Goal: Contribute content: Contribute content

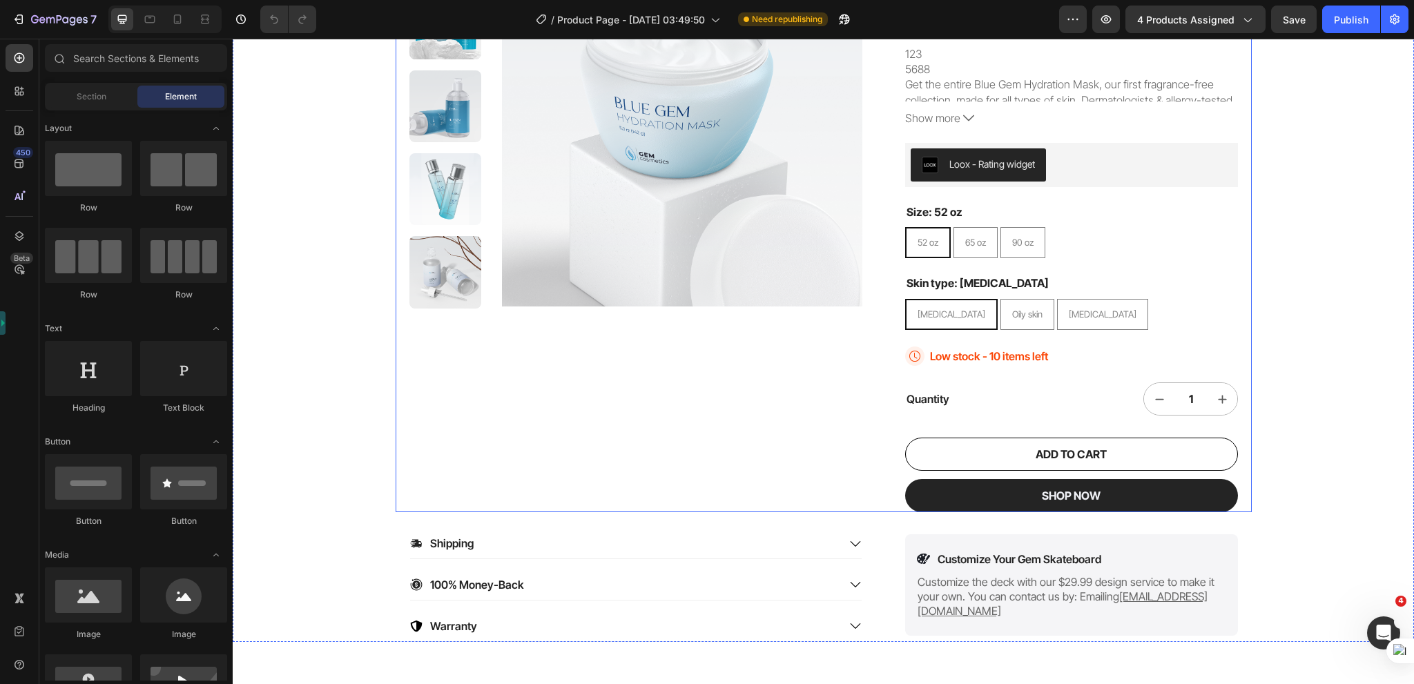
scroll to position [69, 0]
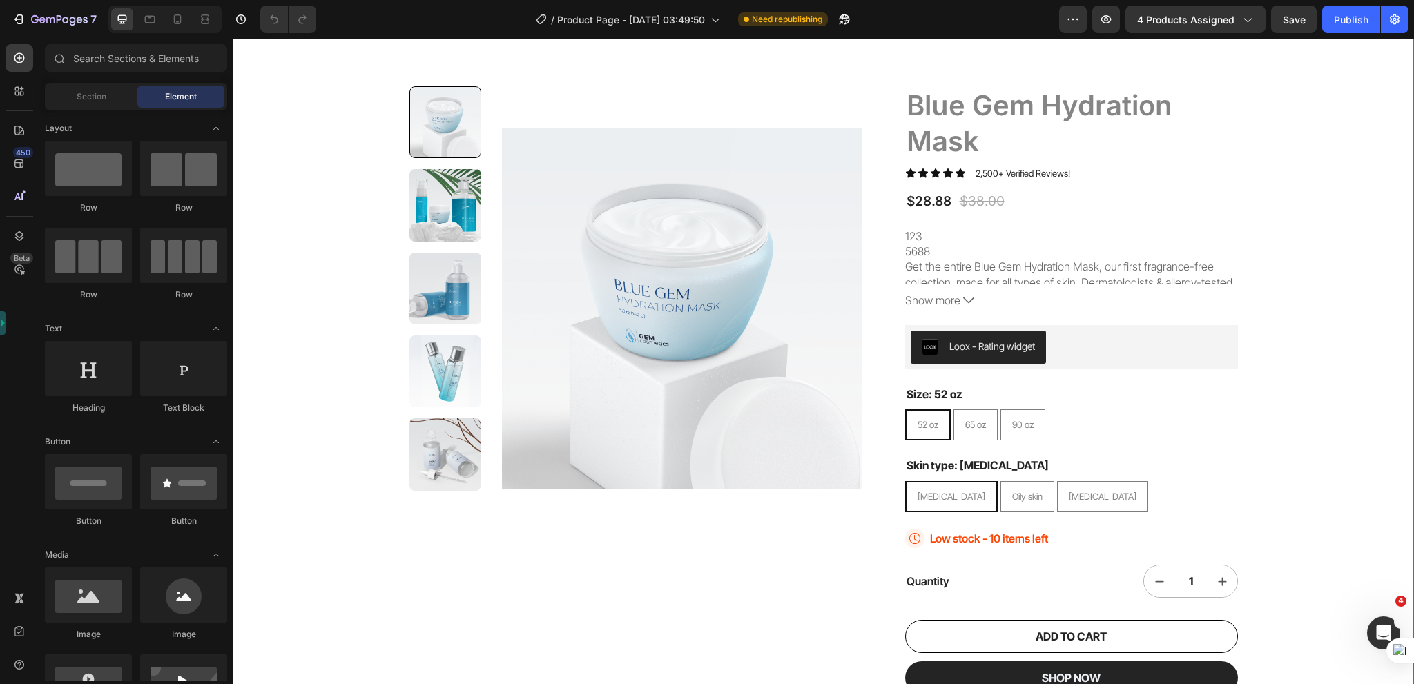
click at [338, 206] on div "22,500+ Happy Customers Item List +700 5-Start Review Item List 30 Day Guarante…" at bounding box center [823, 411] width 1181 height 826
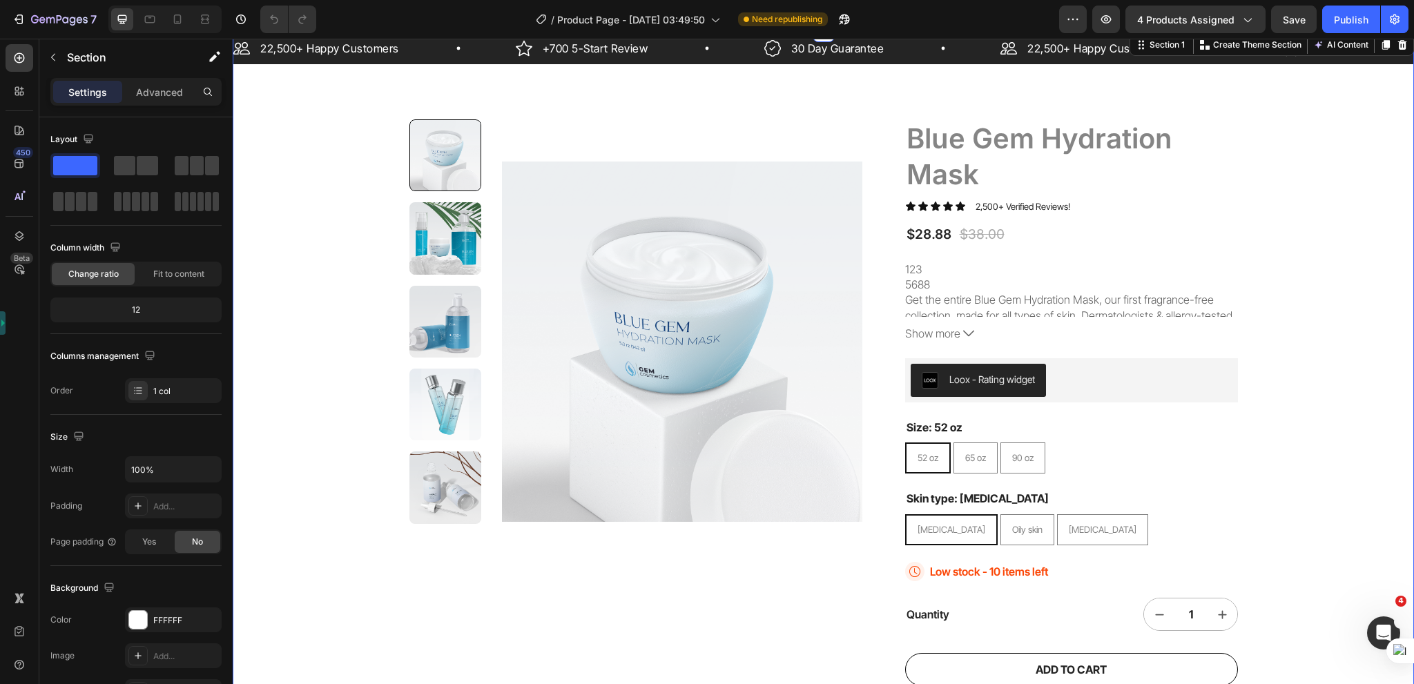
scroll to position [0, 0]
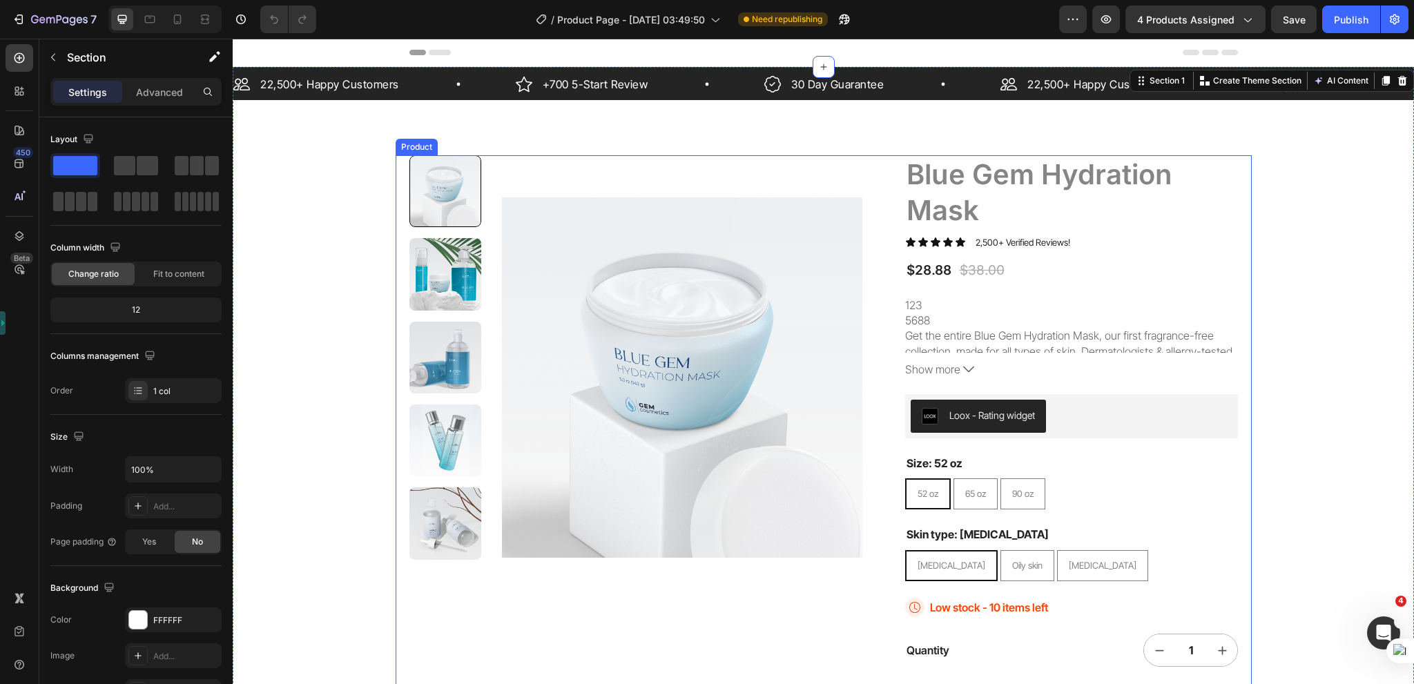
click at [398, 166] on div "Product Images Blue Gem Hydration Mask Product Title Icon Icon Icon Icon Icon I…" at bounding box center [824, 459] width 856 height 608
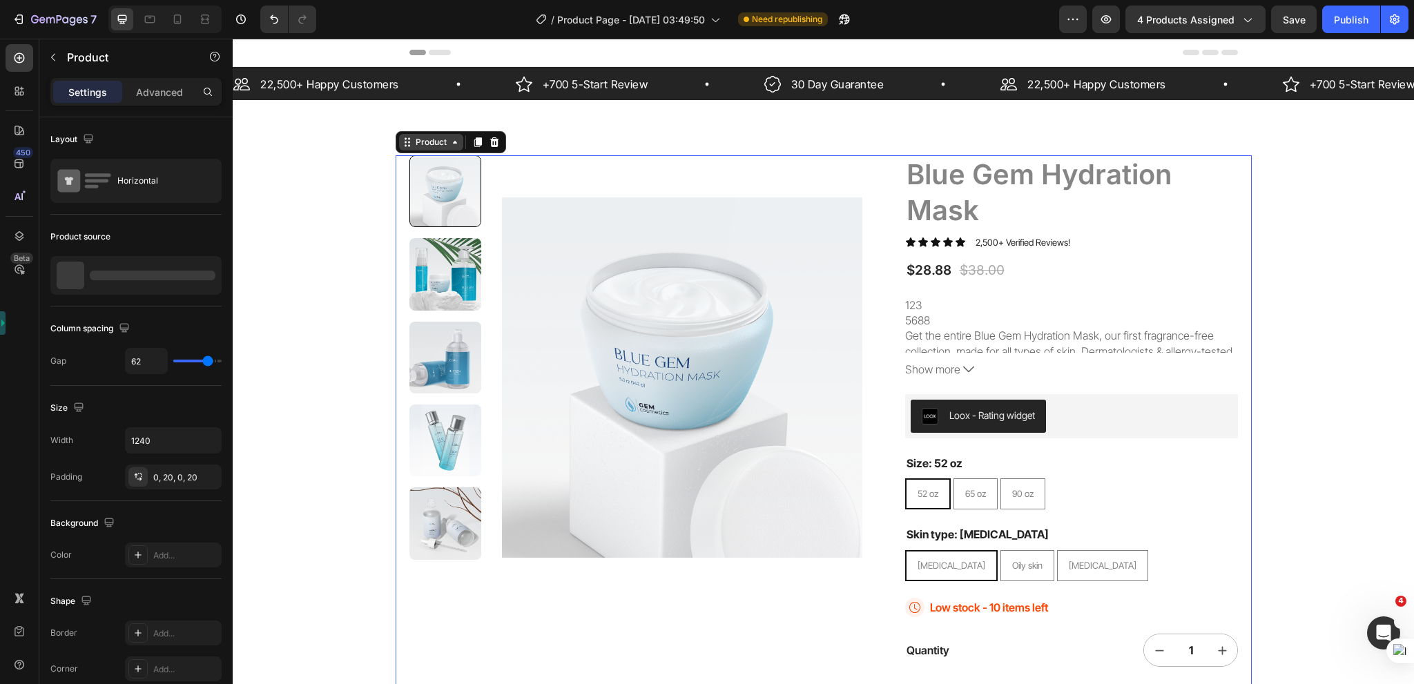
click at [413, 143] on div "Product" at bounding box center [431, 142] width 37 height 12
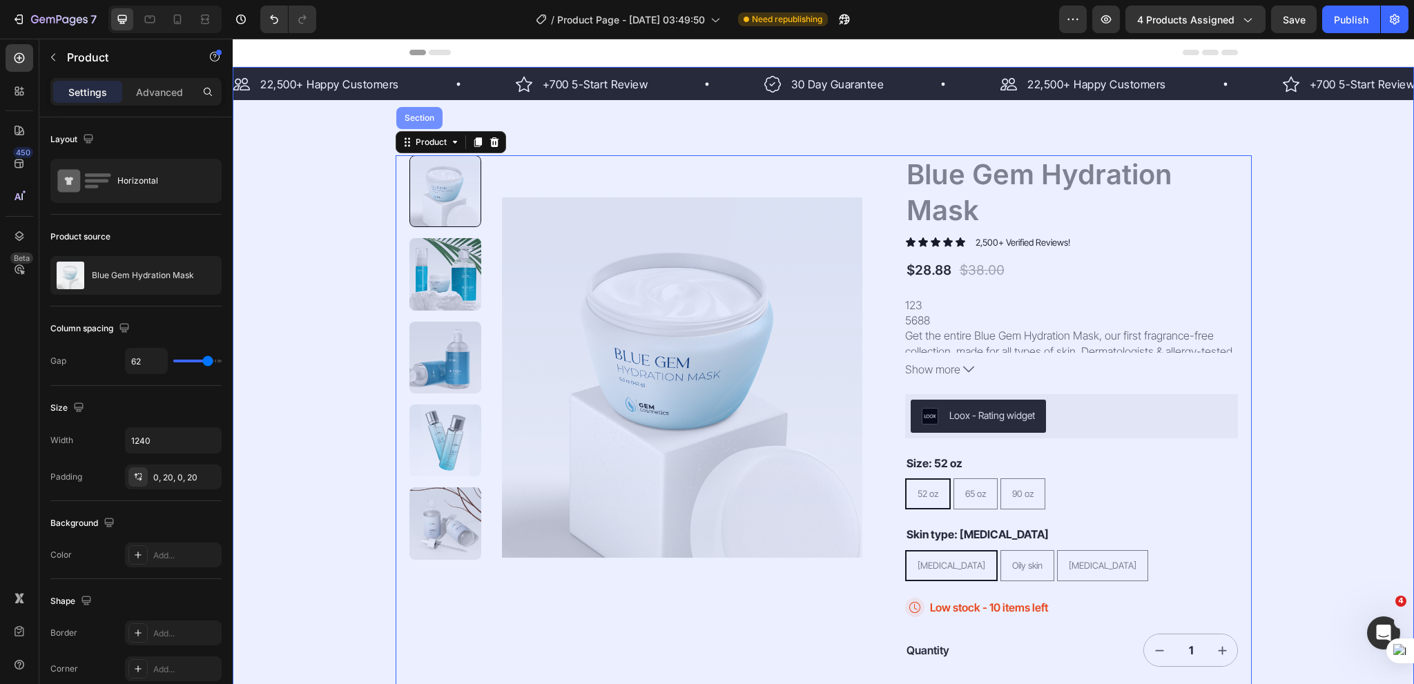
click at [419, 114] on div "Section" at bounding box center [419, 118] width 35 height 8
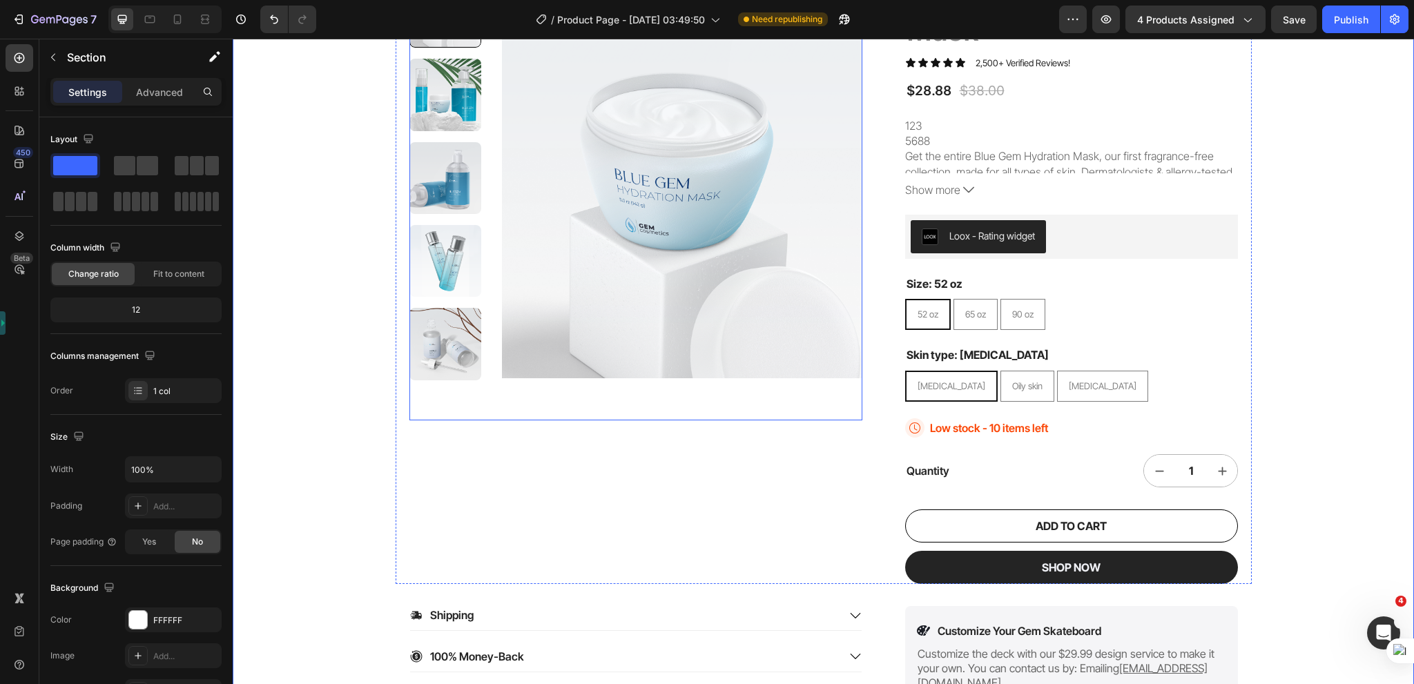
scroll to position [414, 0]
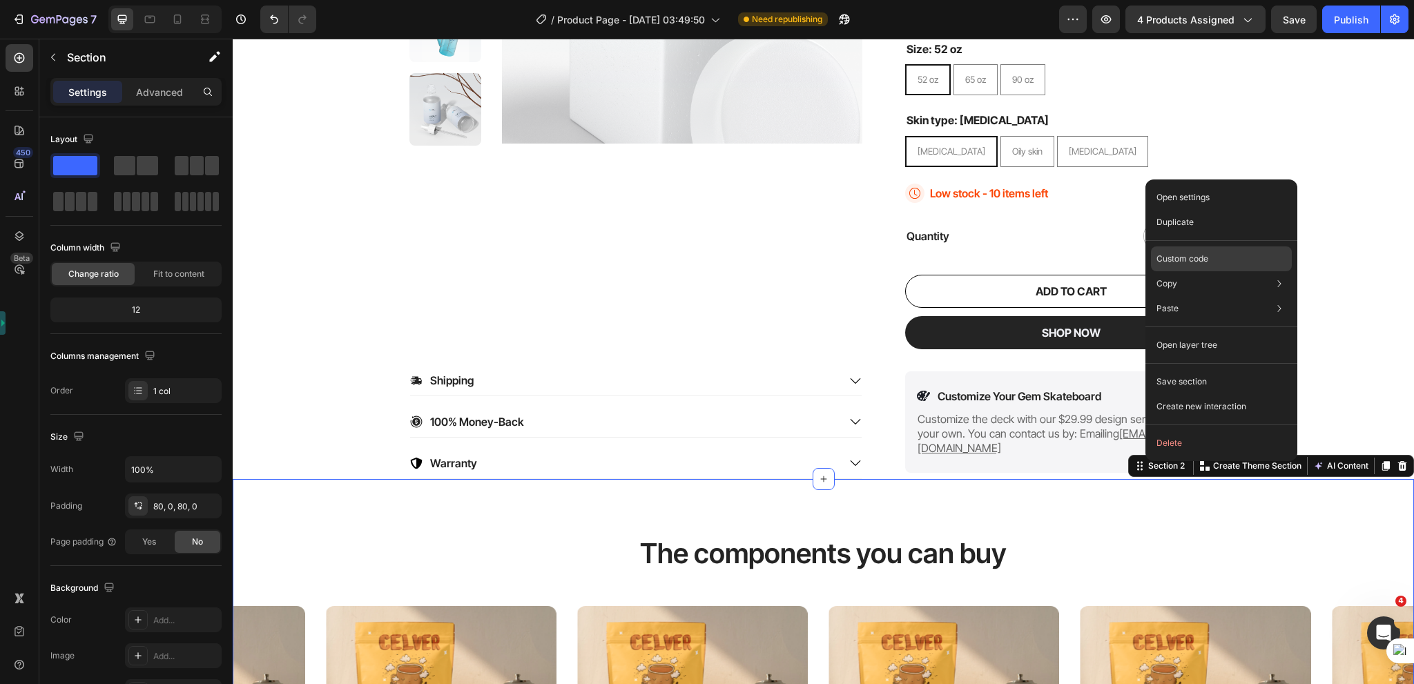
click at [1199, 262] on p "Custom code" at bounding box center [1182, 259] width 52 height 12
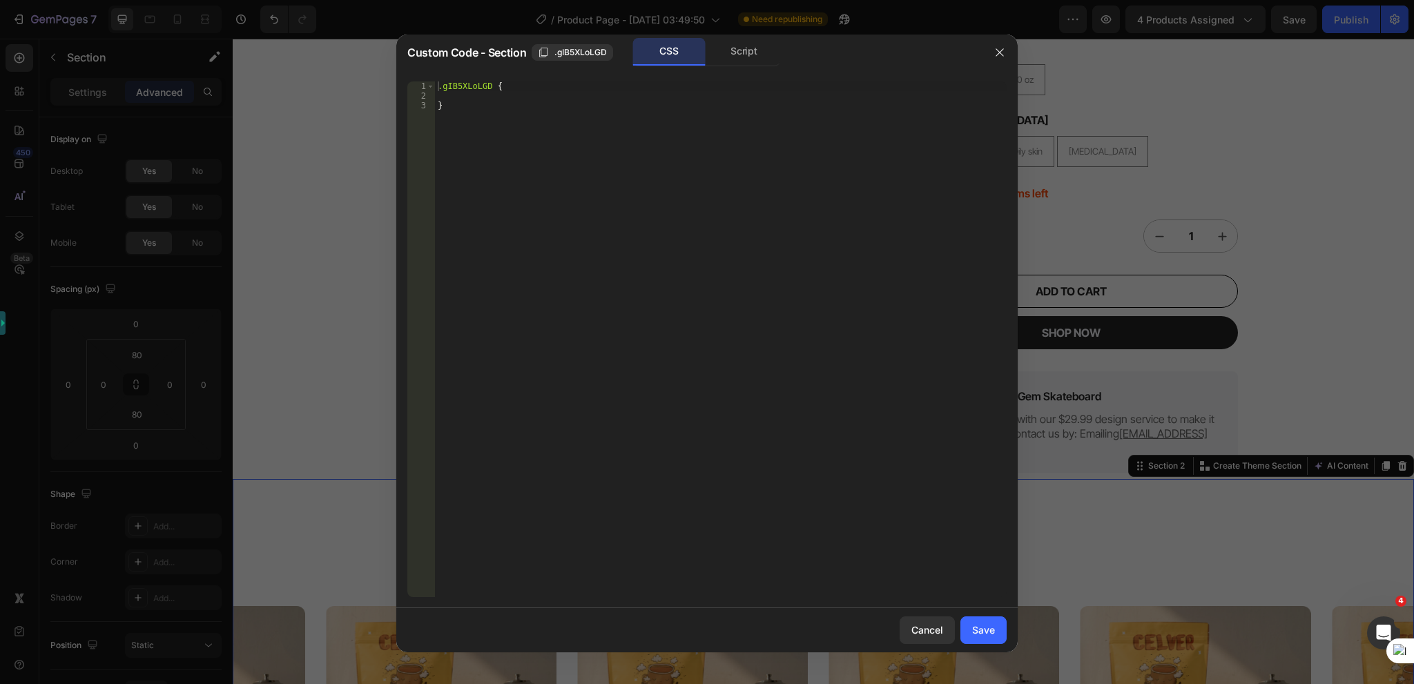
click at [543, 95] on div ".gIB5XLoLGD { }" at bounding box center [721, 348] width 572 height 535
click at [541, 83] on div ".gIB5XLoLGD { }" at bounding box center [721, 348] width 572 height 535
paste textarea "}"
type textarea "}"
click at [984, 621] on button "Save" at bounding box center [983, 631] width 46 height 28
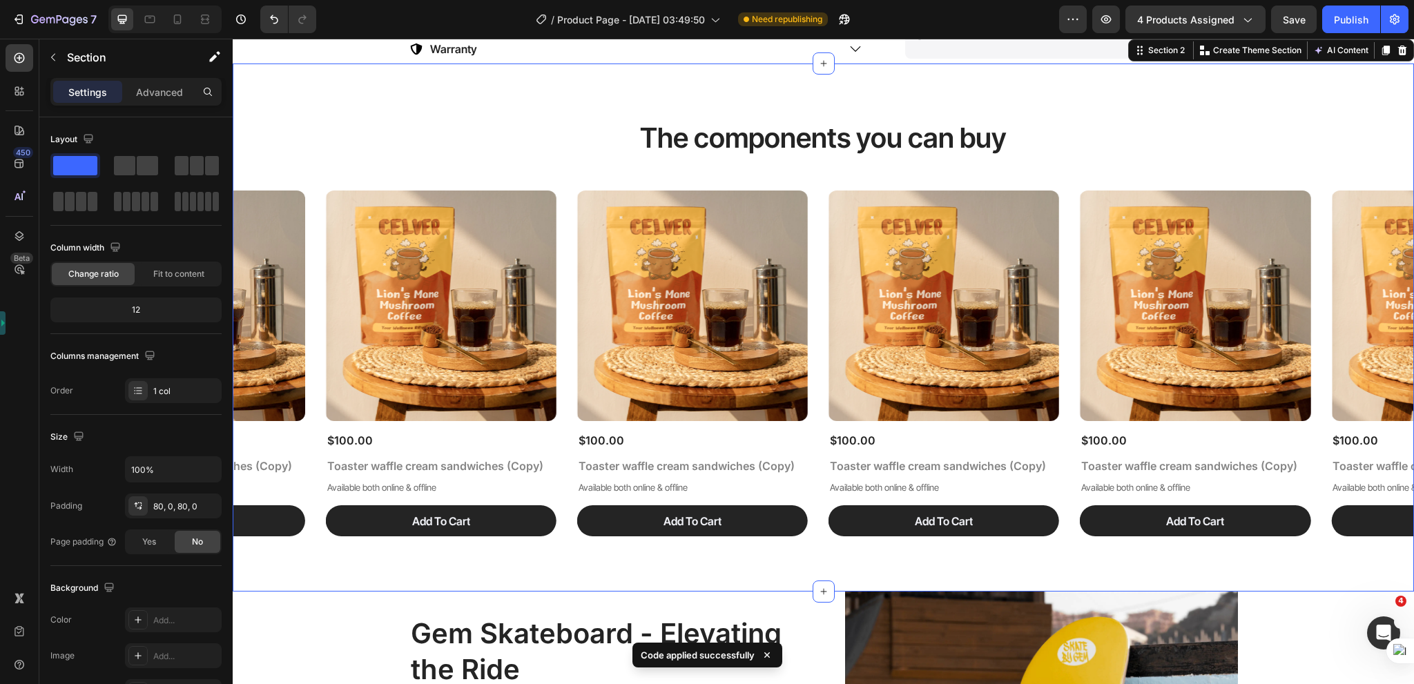
scroll to position [1174, 0]
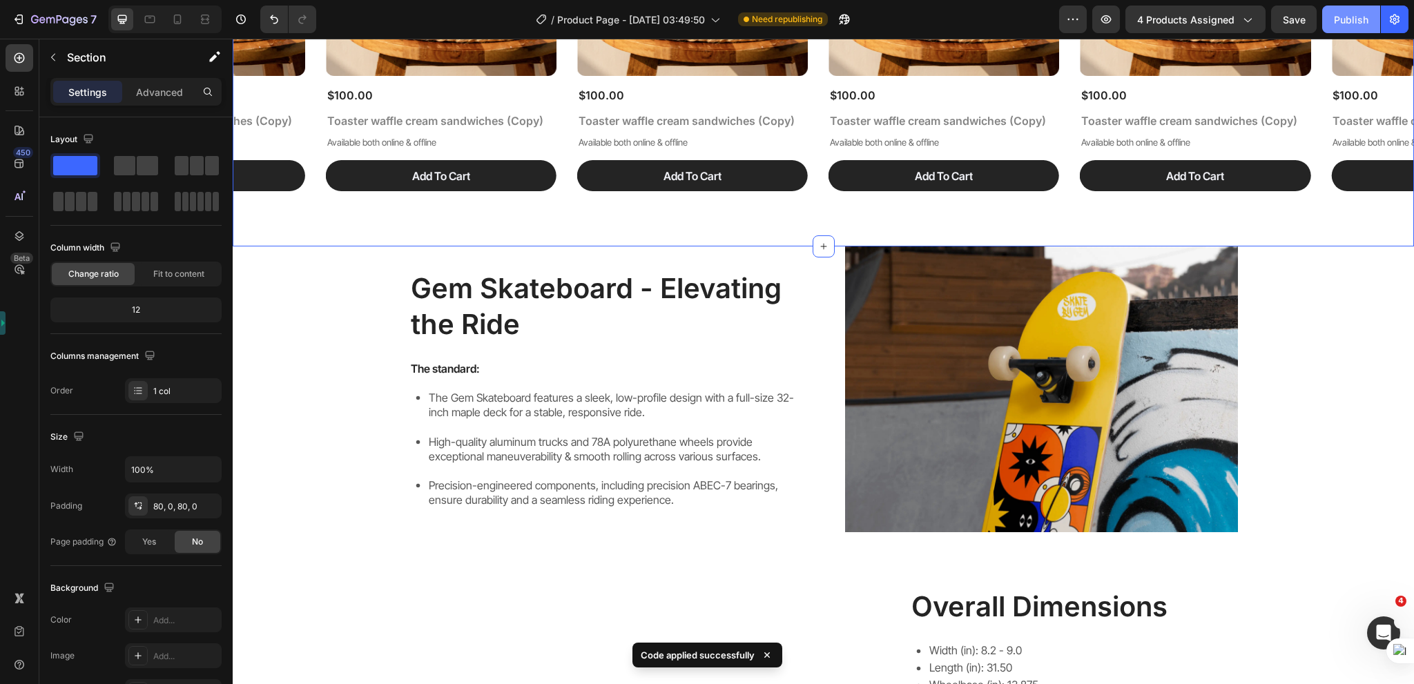
click at [1357, 16] on div "Publish" at bounding box center [1351, 19] width 35 height 14
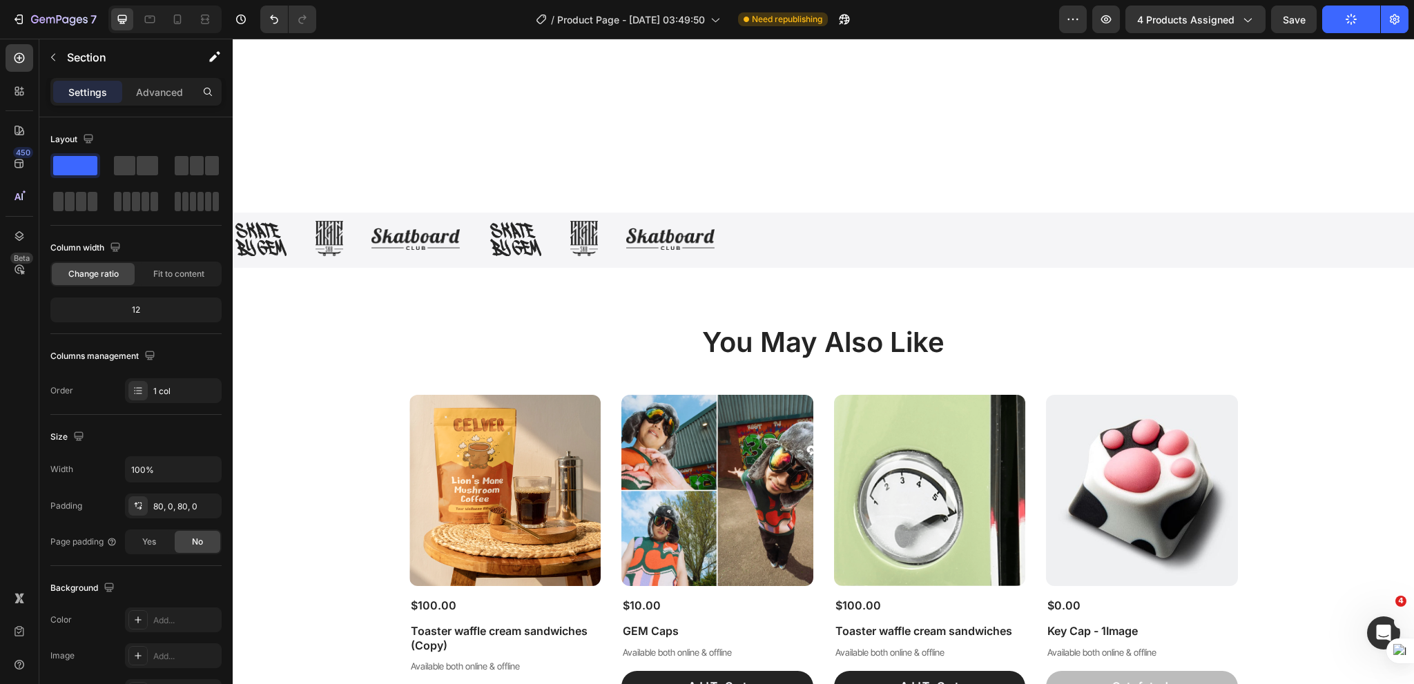
scroll to position [1450, 0]
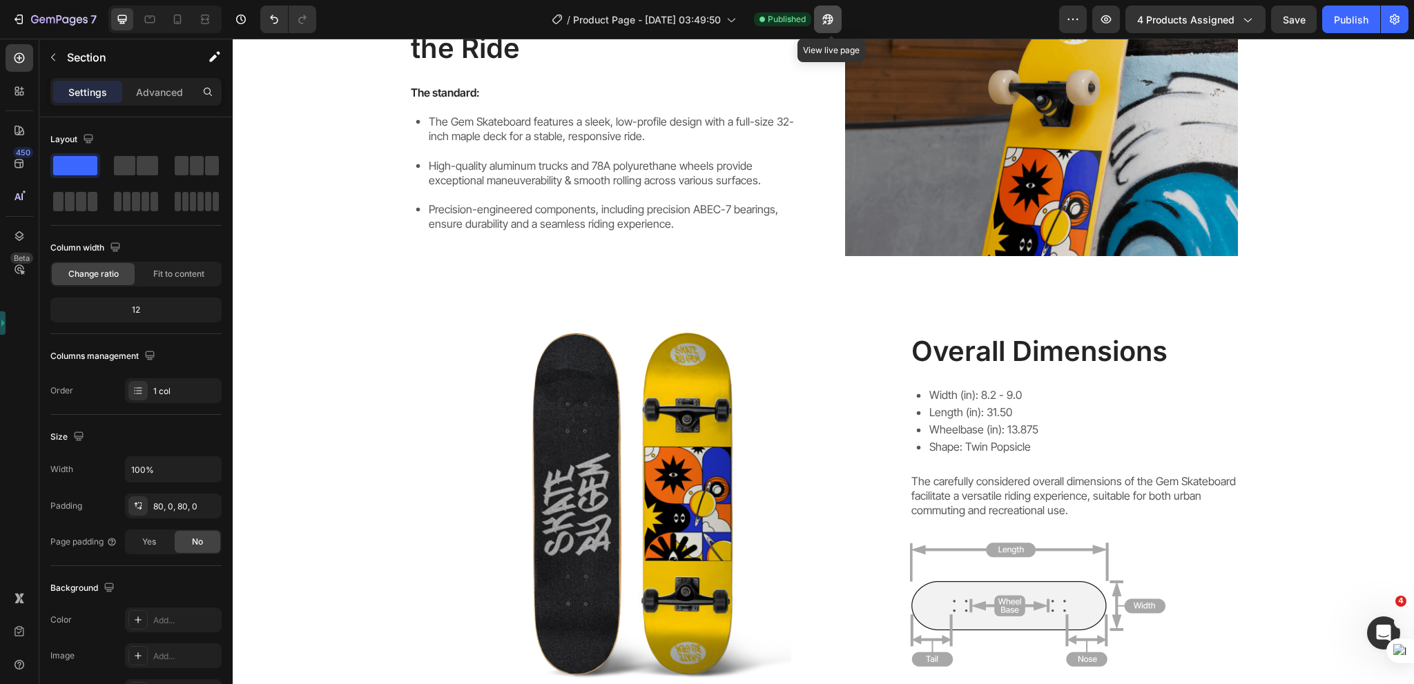
click at [840, 19] on button "button" at bounding box center [828, 20] width 28 height 28
click at [831, 17] on icon "button" at bounding box center [828, 19] width 14 height 14
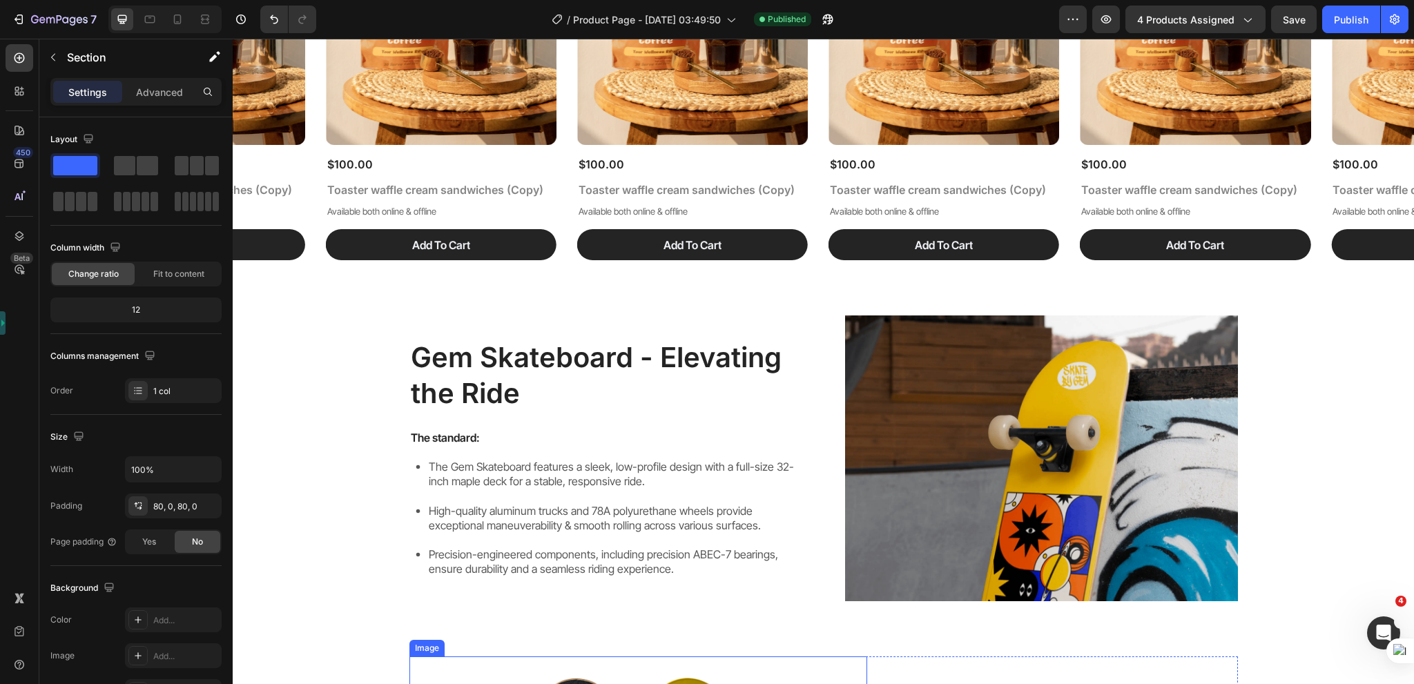
scroll to position [1174, 0]
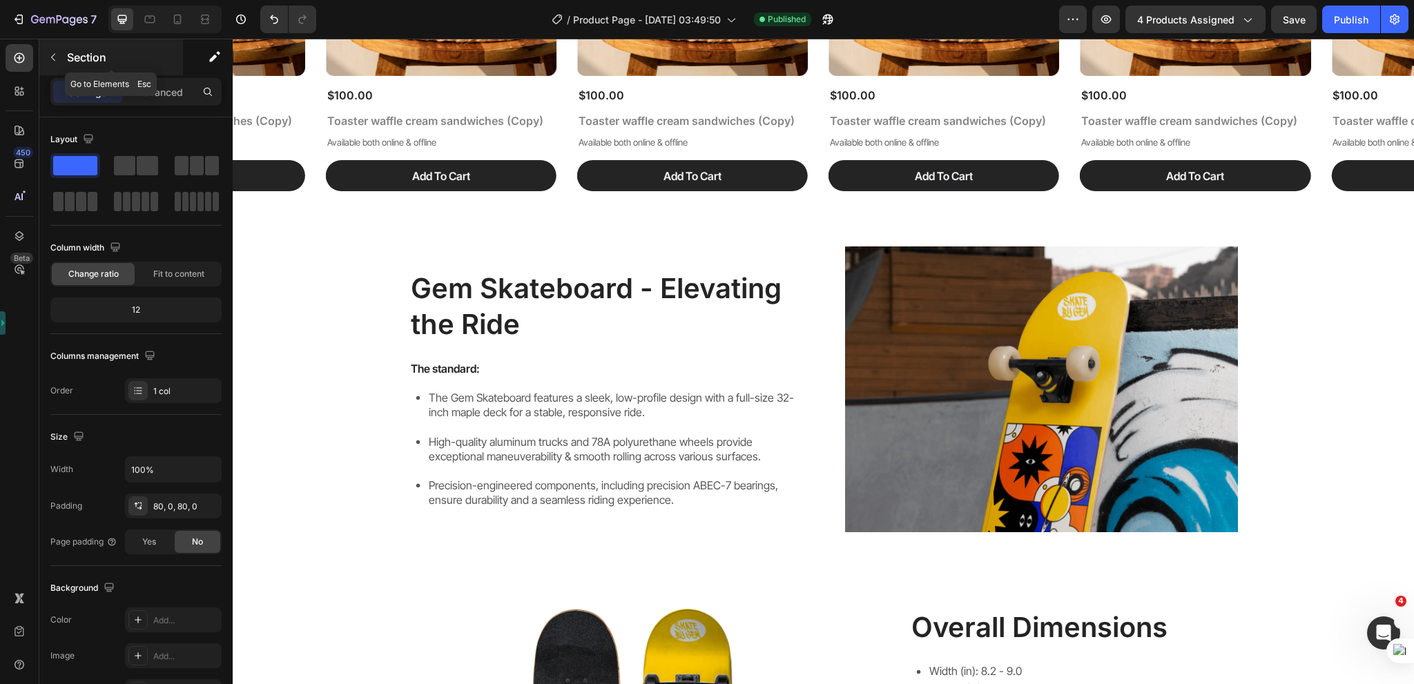
click at [57, 64] on button "button" at bounding box center [53, 57] width 22 height 22
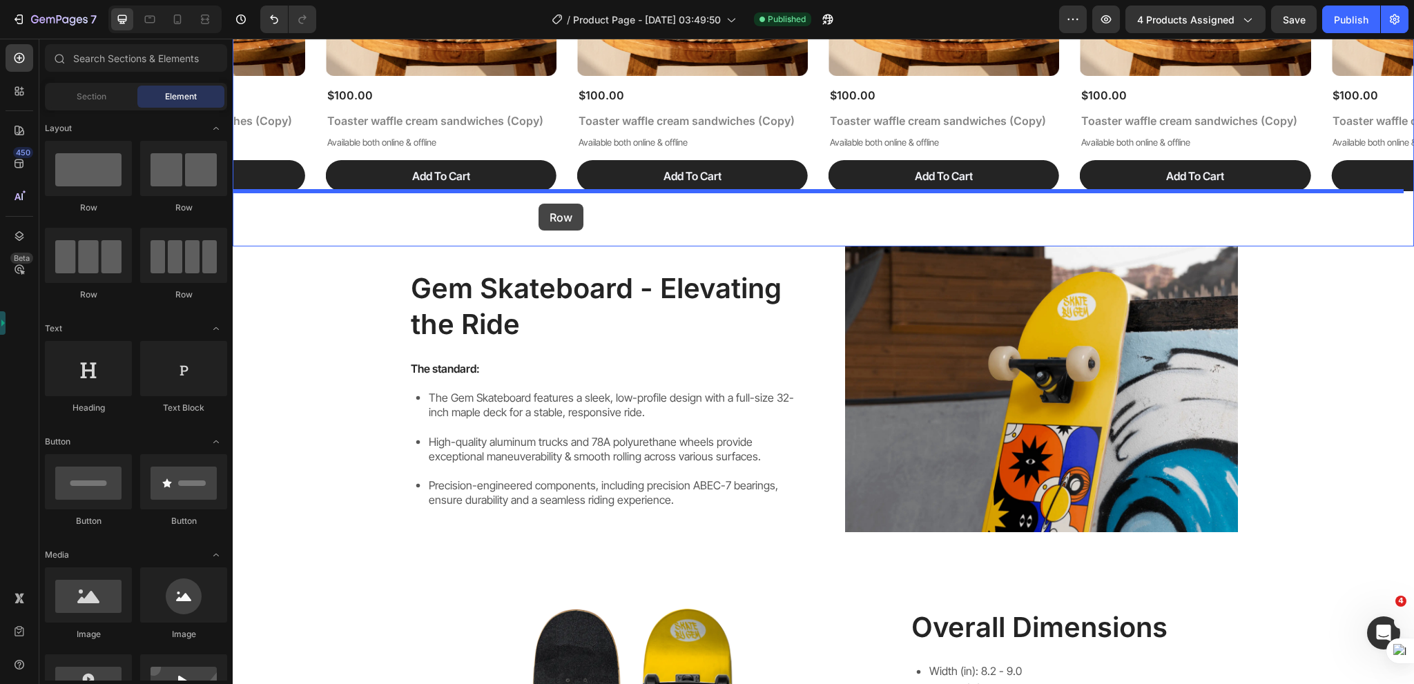
drag, startPoint x: 335, startPoint y: 202, endPoint x: 539, endPoint y: 204, distance: 203.7
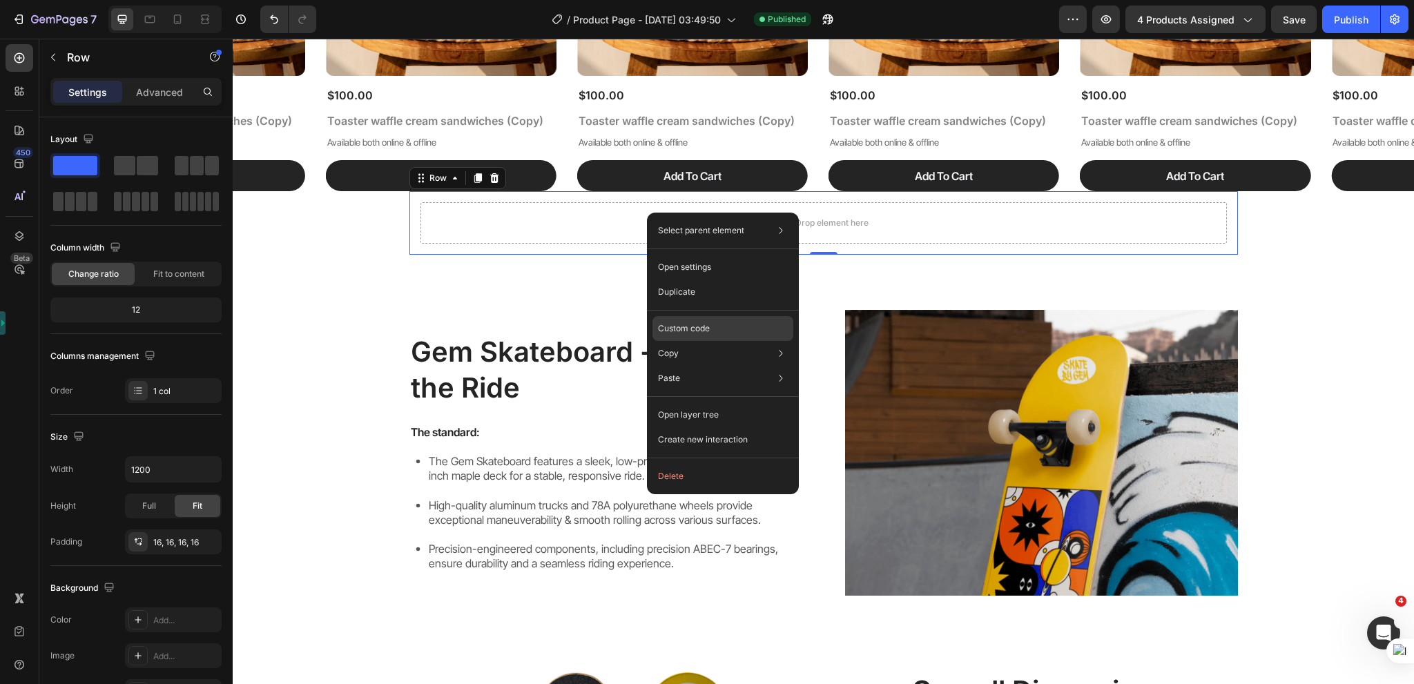
click at [718, 329] on div "Custom code" at bounding box center [722, 328] width 141 height 25
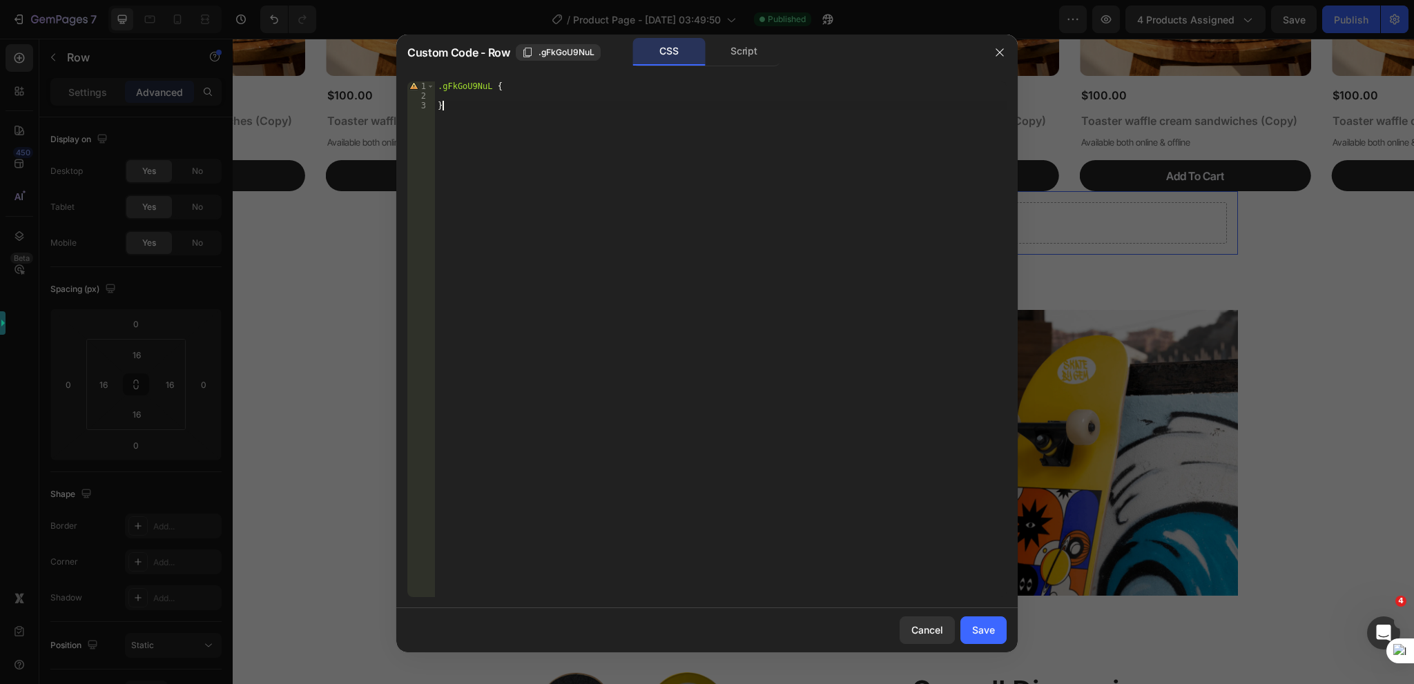
click at [577, 121] on div ".gFkGoU9NuL { }" at bounding box center [721, 348] width 572 height 535
click at [547, 87] on div ".gFkGoU9NuL { }" at bounding box center [721, 348] width 572 height 535
paste textarea "}"
type textarea "}"
click at [495, 88] on div ".gFkGoU9NuL { .wave-container { position : relative ; width : 100 % ; height : …" at bounding box center [721, 348] width 572 height 535
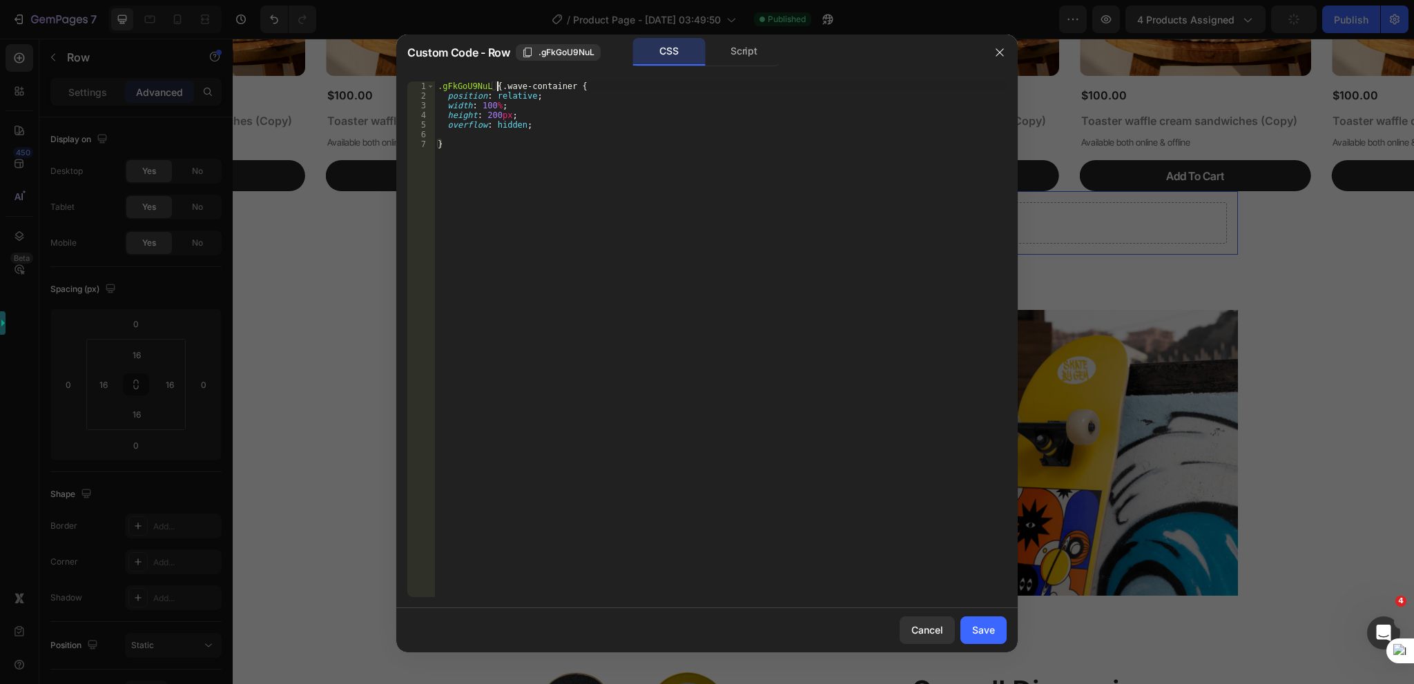
click at [492, 88] on div ".gFkGoU9NuL { .wave-container { position : relative ; width : 100 % ; height : …" at bounding box center [721, 348] width 572 height 535
click at [729, 185] on div ".gFkGoU9NuL { .wave-container { position : relative ; width : 100 % ; height : …" at bounding box center [721, 348] width 572 height 535
drag, startPoint x: 492, startPoint y: 84, endPoint x: 558, endPoint y: 137, distance: 85.4
click at [492, 88] on div ".gFkGoU9NuL { .wave-container { position : relative ; width : 100 % ; height : …" at bounding box center [721, 348] width 572 height 535
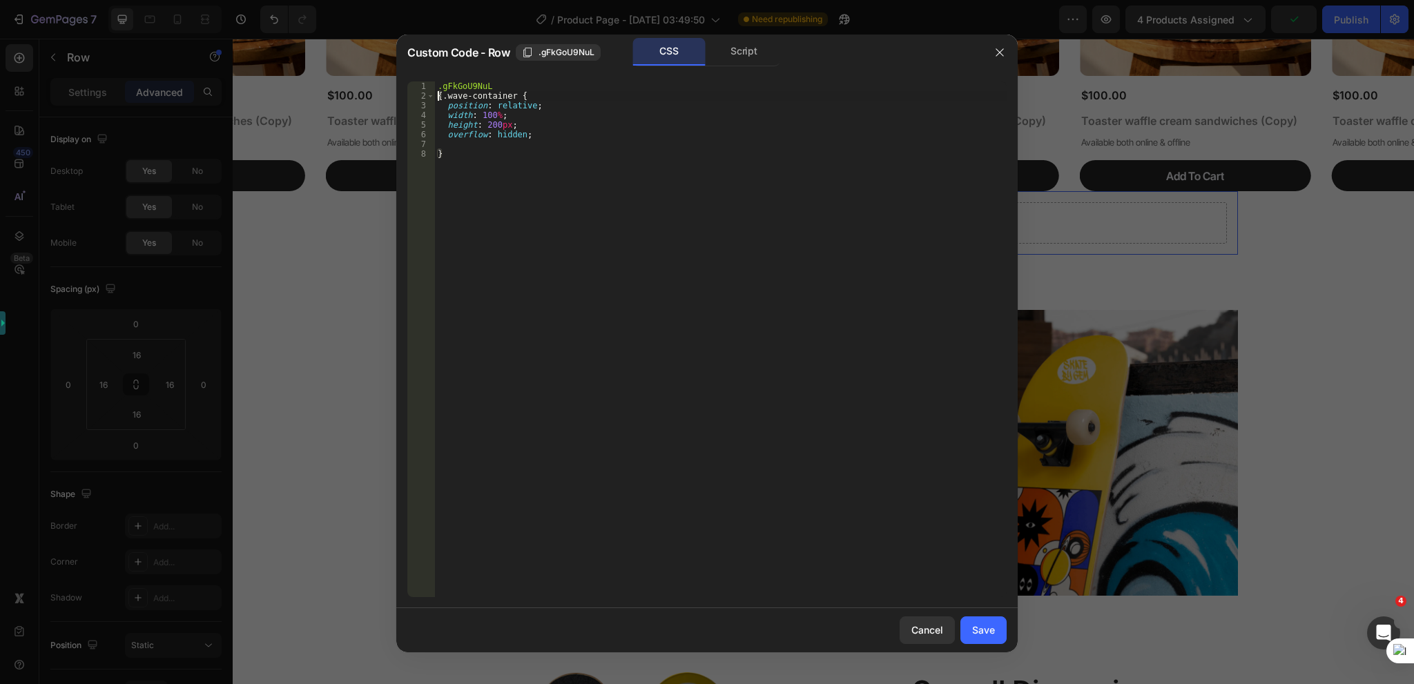
click at [627, 271] on div ".gFkGoU9NuL { .wave-container { position : relative ; width : 100 % ; height : …" at bounding box center [721, 348] width 572 height 535
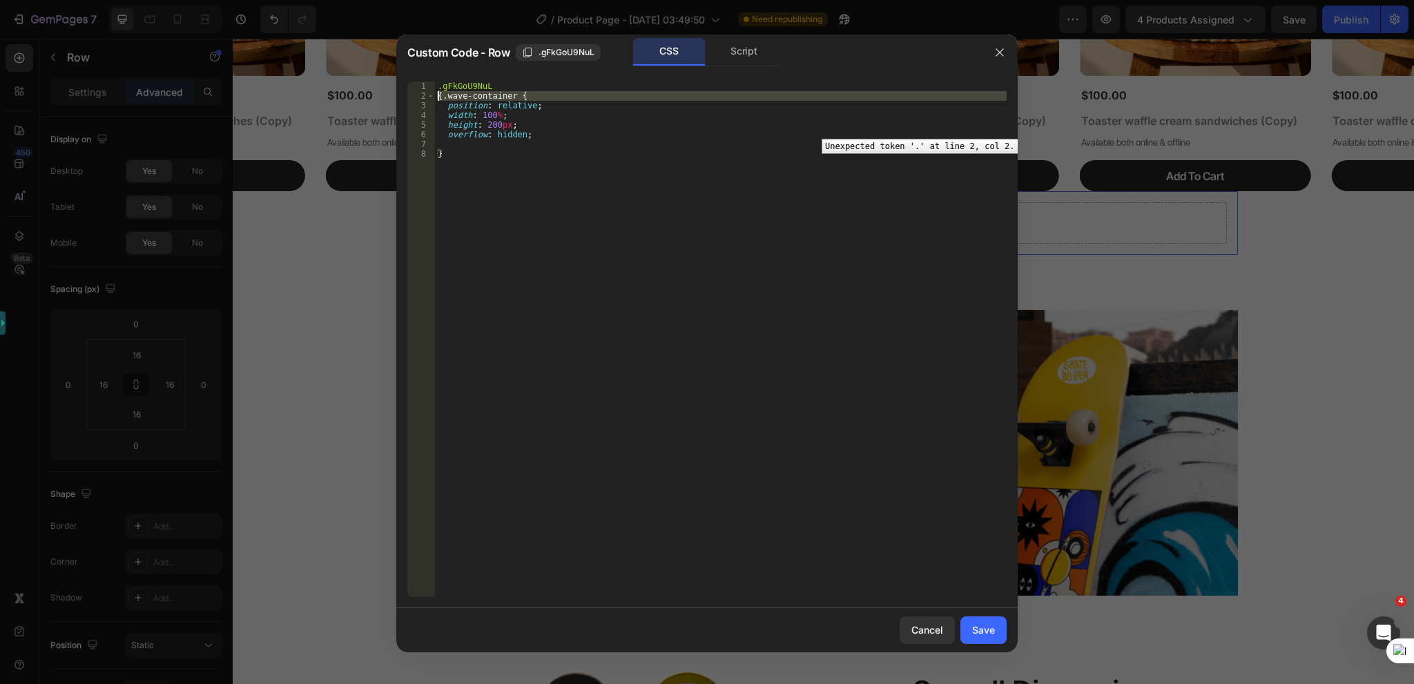
click at [415, 94] on div "2" at bounding box center [421, 96] width 28 height 10
click at [445, 94] on div ".gFkGoU9NuL { .wave-container { position : relative ; width : 100 % ; height : …" at bounding box center [721, 339] width 572 height 516
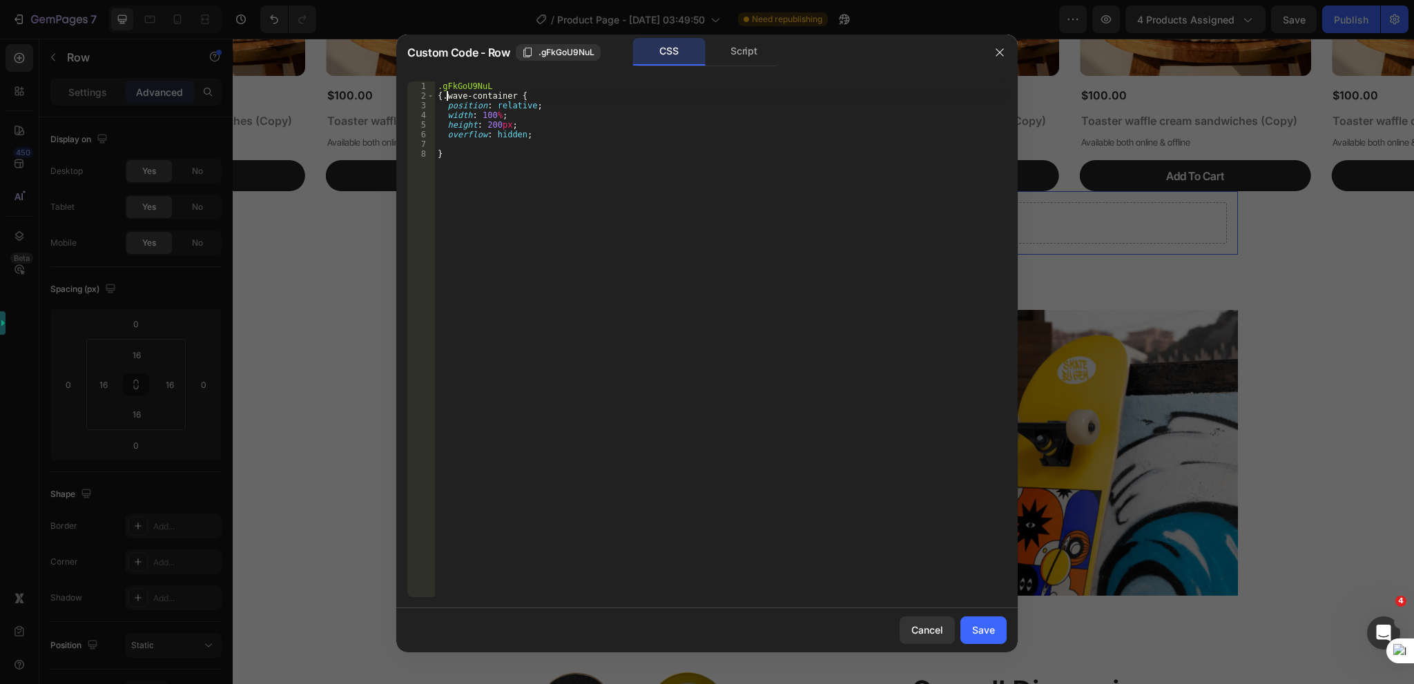
click at [441, 96] on div ".gFkGoU9NuL { .wave-container { position : relative ; width : 100 % ; height : …" at bounding box center [721, 348] width 572 height 535
click at [765, 154] on div ".gFkGoU9NuL .wave-container { position : relative ; width : 100 % ; height : 20…" at bounding box center [721, 348] width 572 height 535
type textarea "}"
click at [751, 55] on div "Script" at bounding box center [744, 52] width 72 height 28
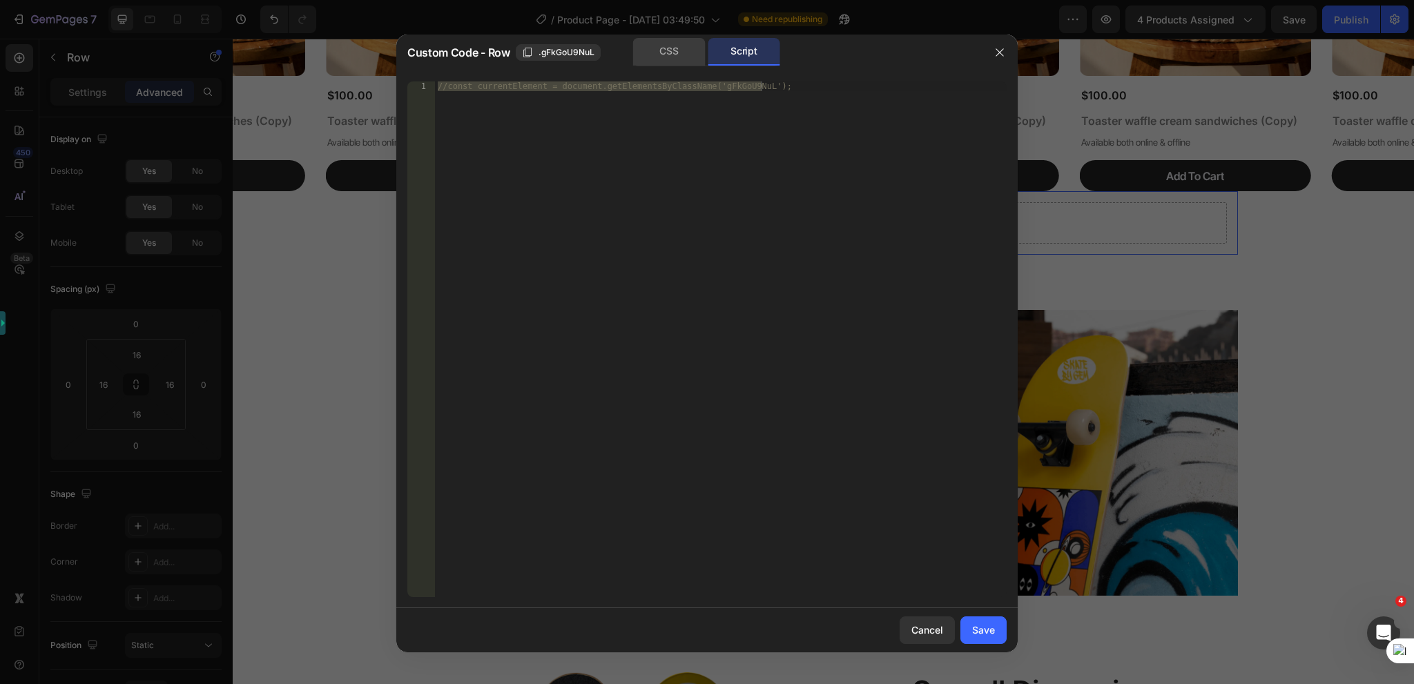
click at [654, 60] on div "CSS" at bounding box center [669, 52] width 72 height 28
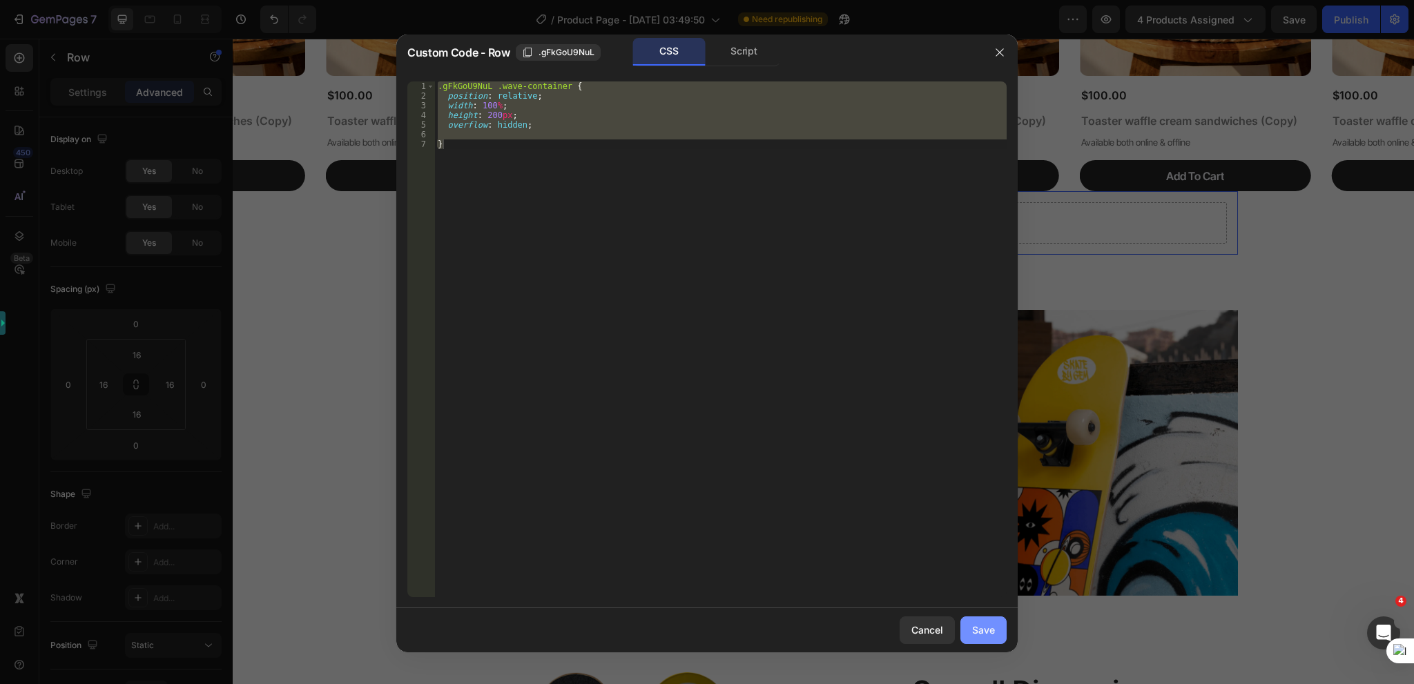
click at [982, 635] on div "Save" at bounding box center [983, 630] width 23 height 14
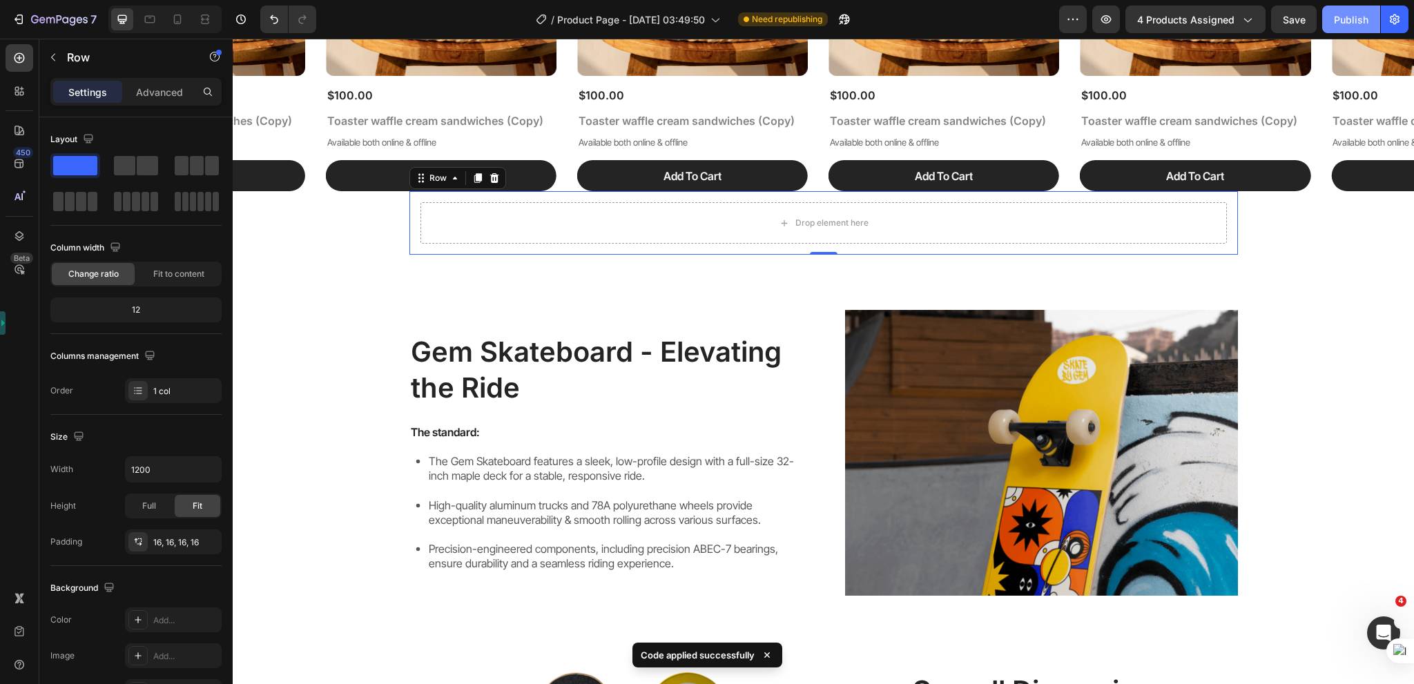
click at [1360, 17] on div "Publish" at bounding box center [1351, 19] width 35 height 14
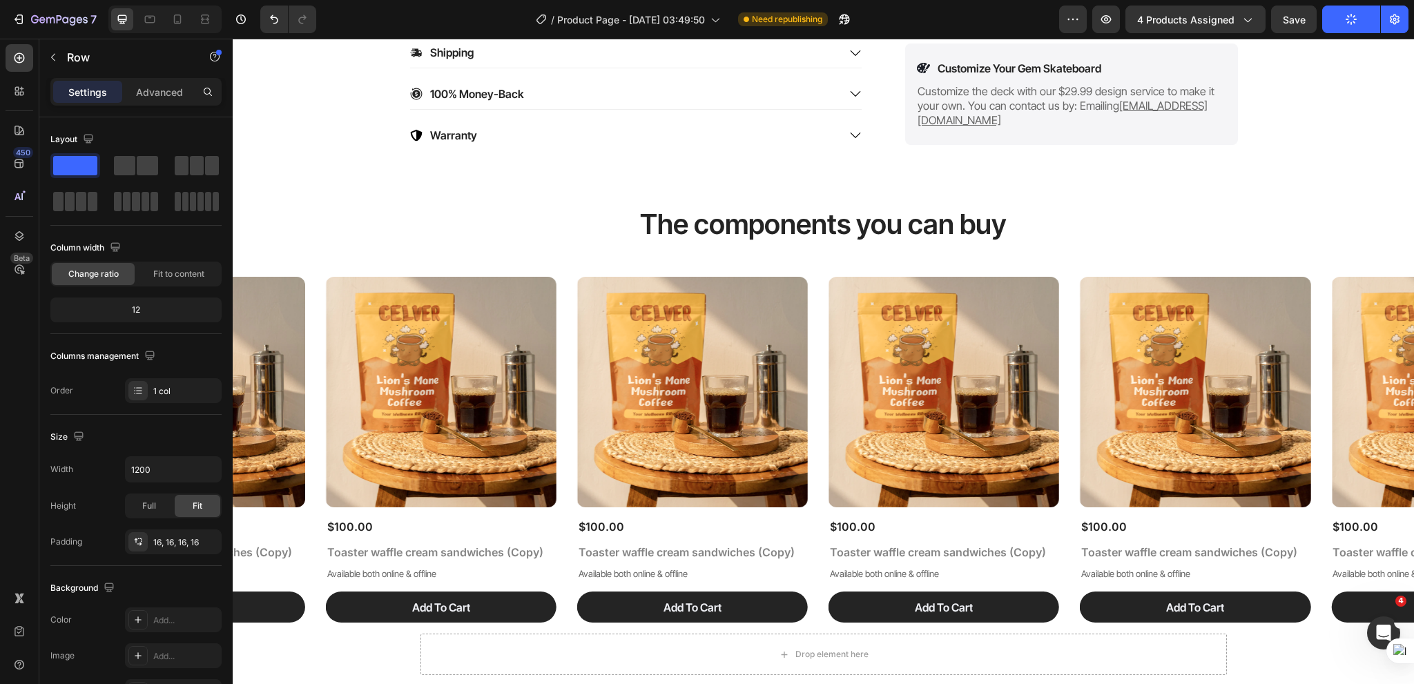
scroll to position [1036, 0]
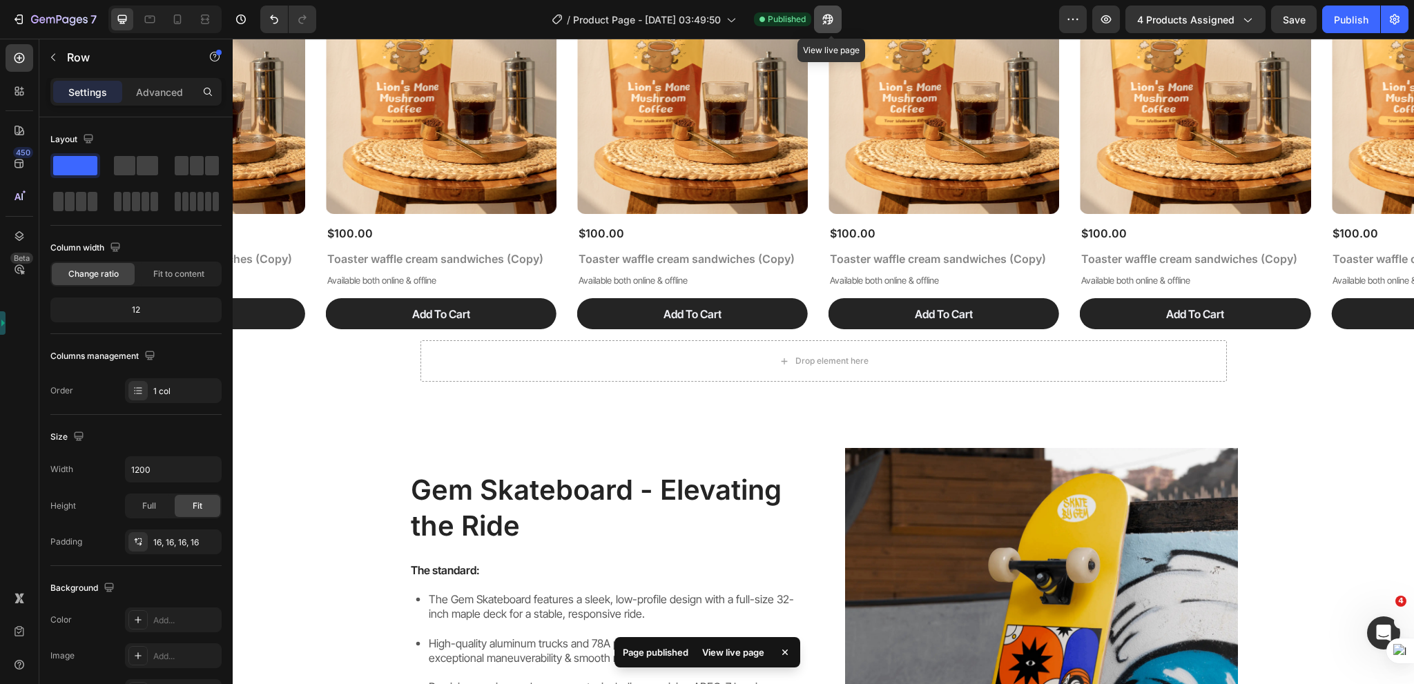
click at [826, 26] on button "button" at bounding box center [828, 20] width 28 height 28
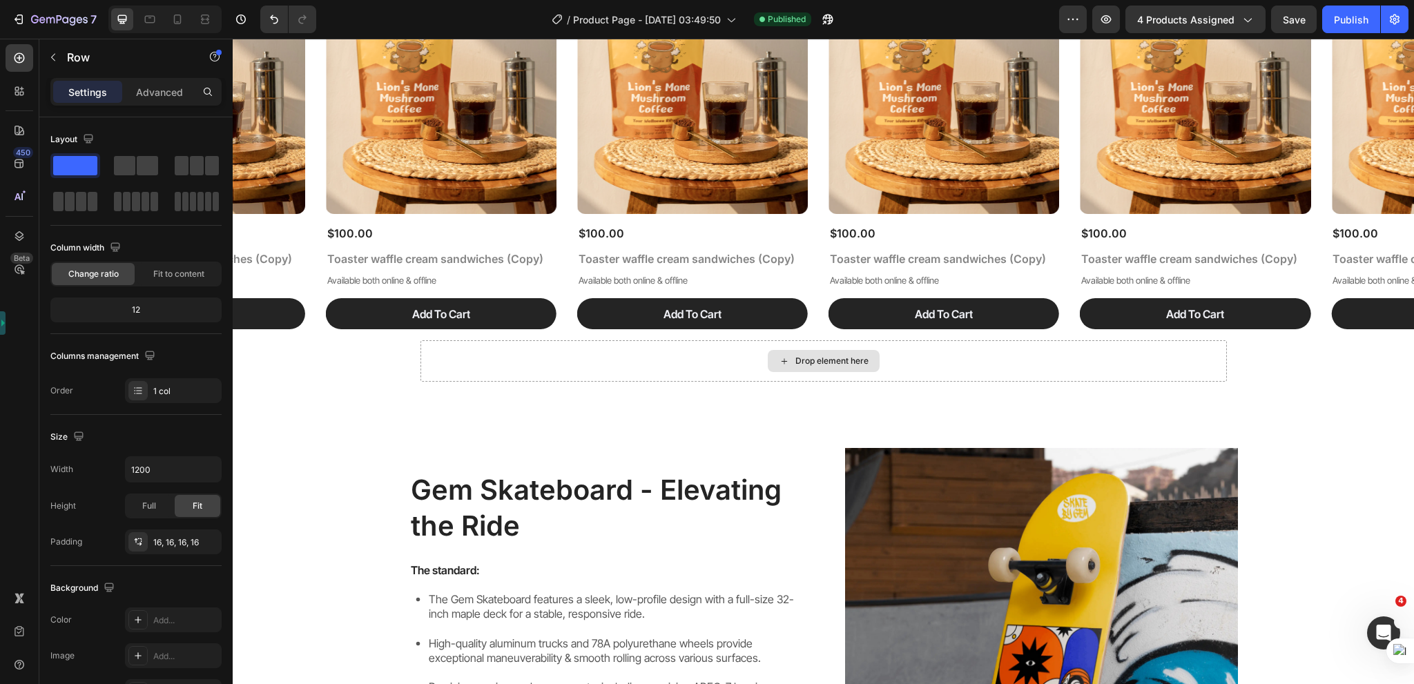
click at [529, 364] on div "Drop element here" at bounding box center [823, 360] width 806 height 41
click at [1161, 348] on div "Drop element here" at bounding box center [823, 360] width 806 height 41
drag, startPoint x: 450, startPoint y: 370, endPoint x: 418, endPoint y: 433, distance: 70.7
click at [450, 370] on div "Drop element here" at bounding box center [823, 360] width 806 height 41
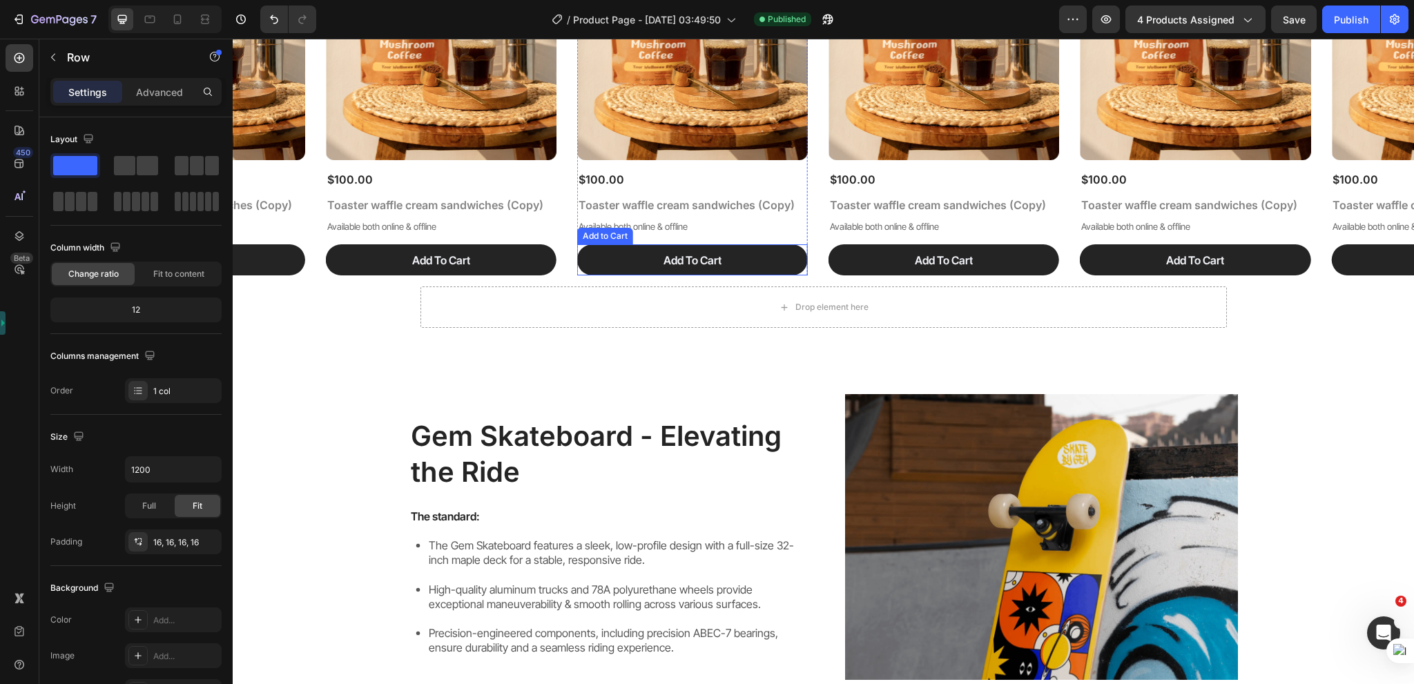
scroll to position [967, 0]
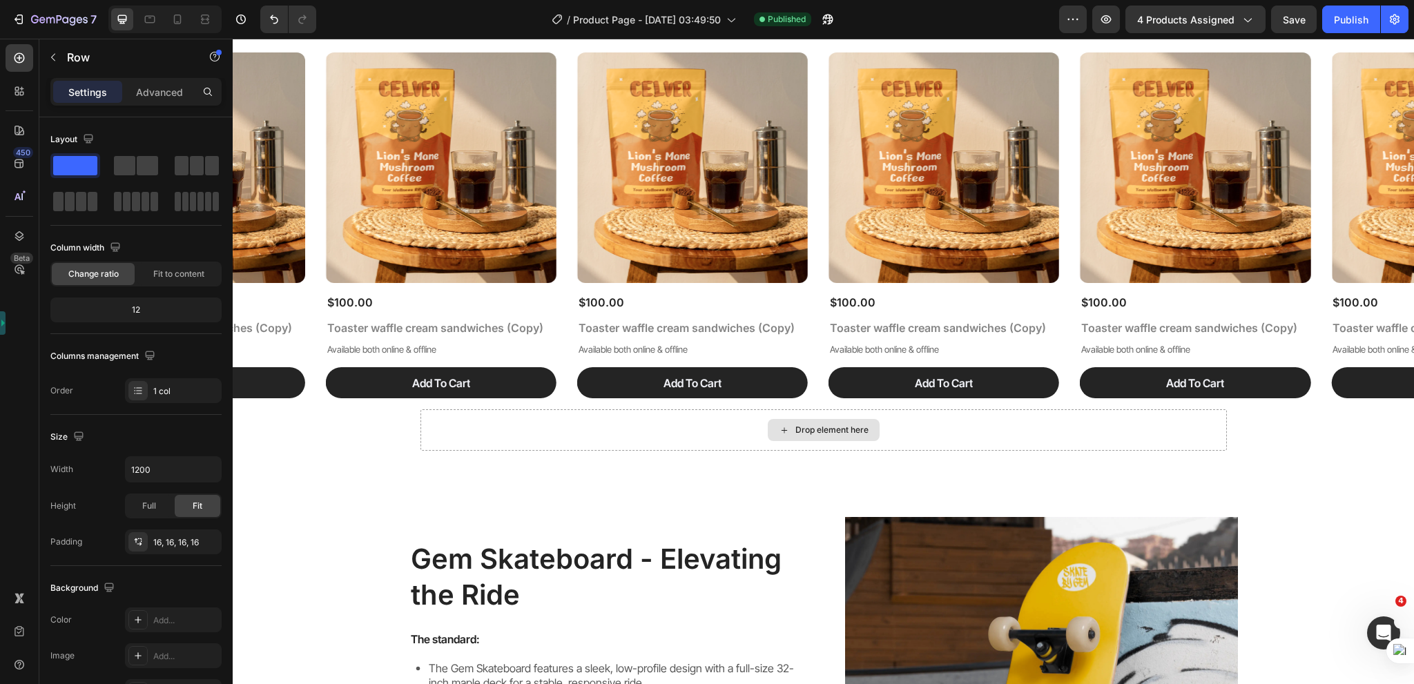
click at [515, 412] on div "Drop element here" at bounding box center [823, 429] width 806 height 41
click at [50, 57] on icon "button" at bounding box center [53, 57] width 11 height 11
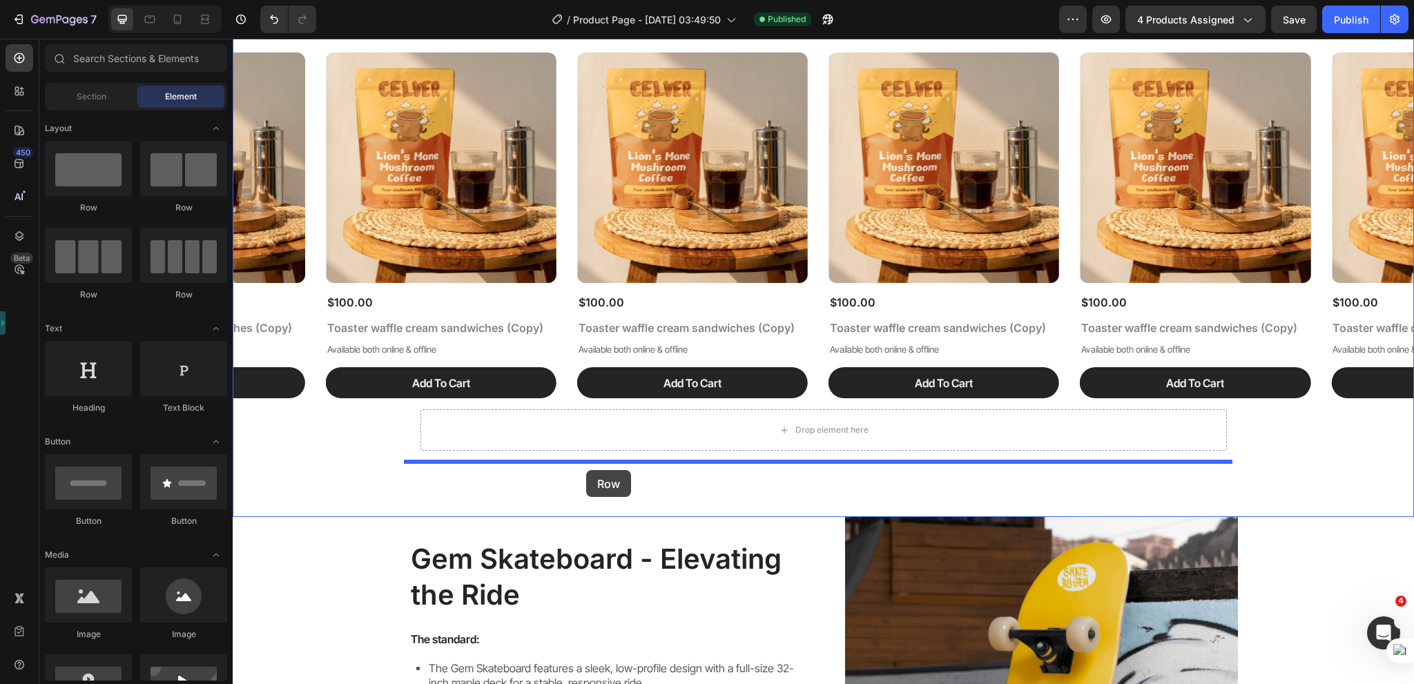
drag, startPoint x: 321, startPoint y: 210, endPoint x: 586, endPoint y: 470, distance: 371.5
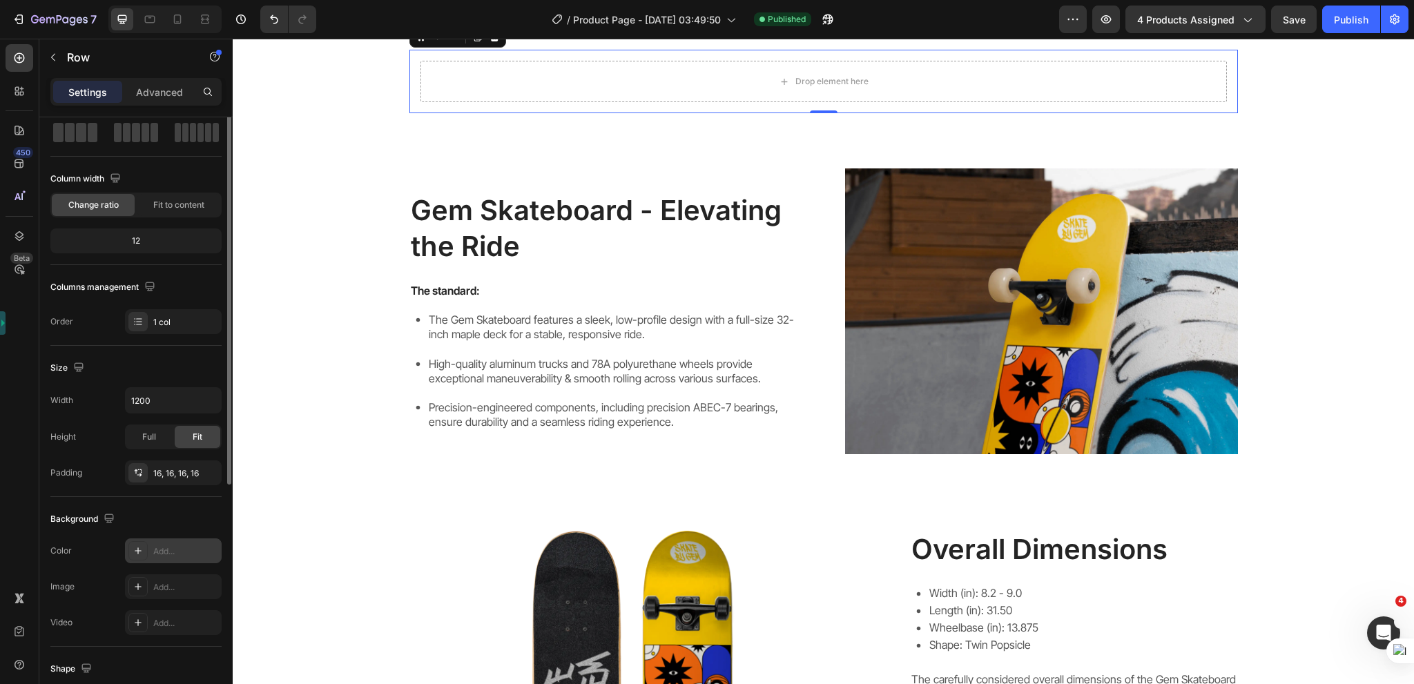
scroll to position [1381, 0]
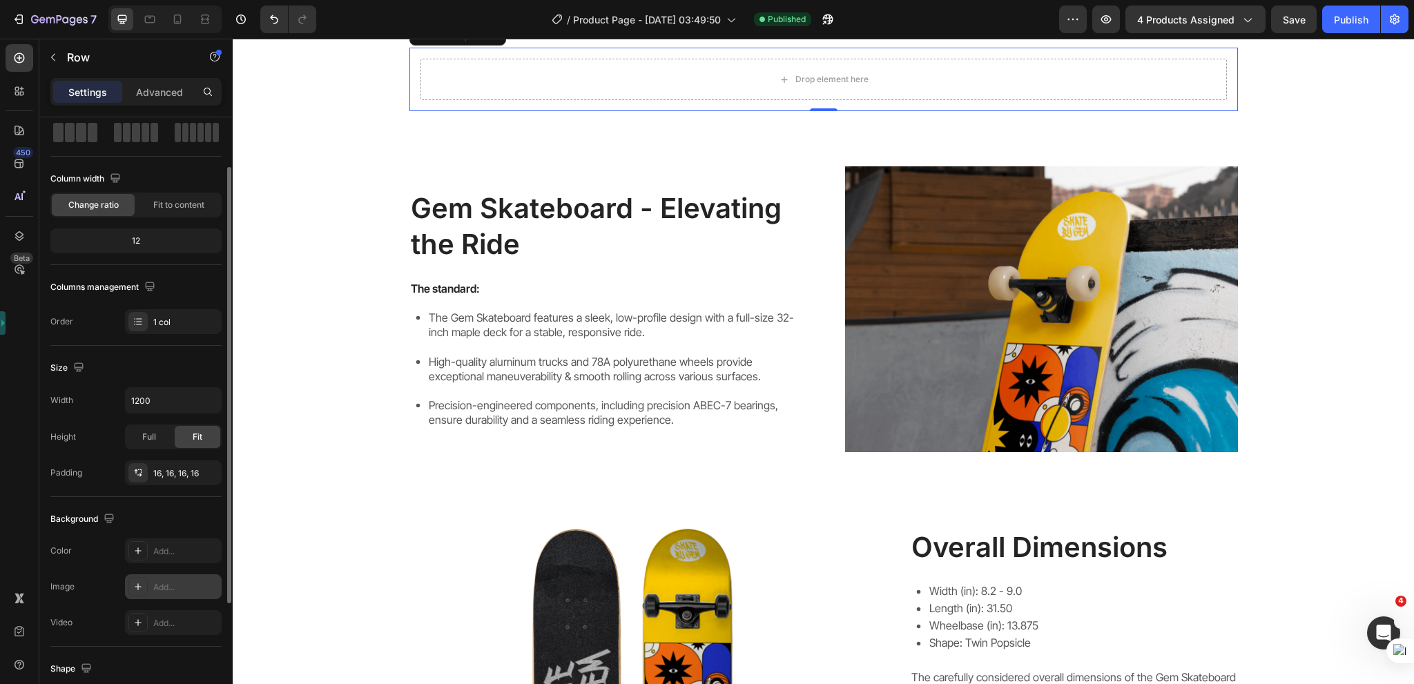
click at [160, 575] on div "Add..." at bounding box center [173, 586] width 97 height 25
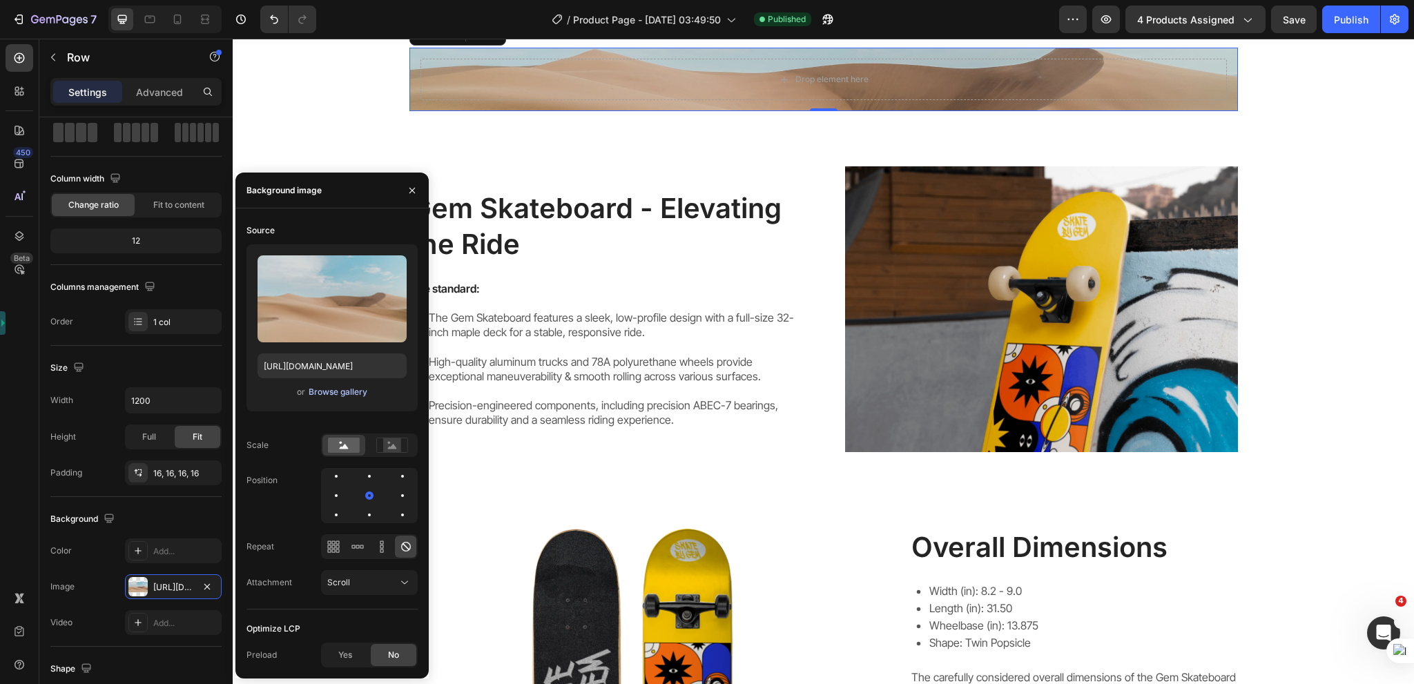
click at [353, 390] on div "Browse gallery" at bounding box center [338, 392] width 59 height 12
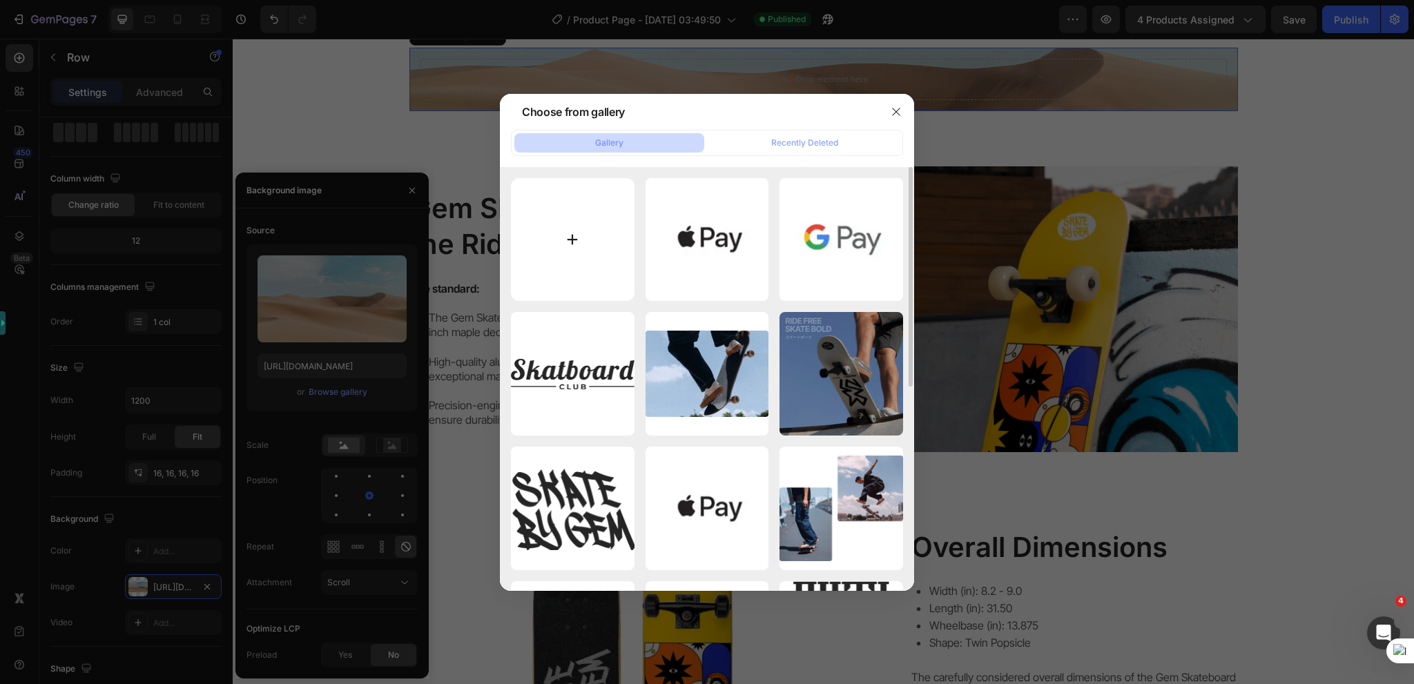
click at [545, 240] on input "file" at bounding box center [573, 240] width 124 height 124
type input "C:\fakepath\1609295170644784.gif"
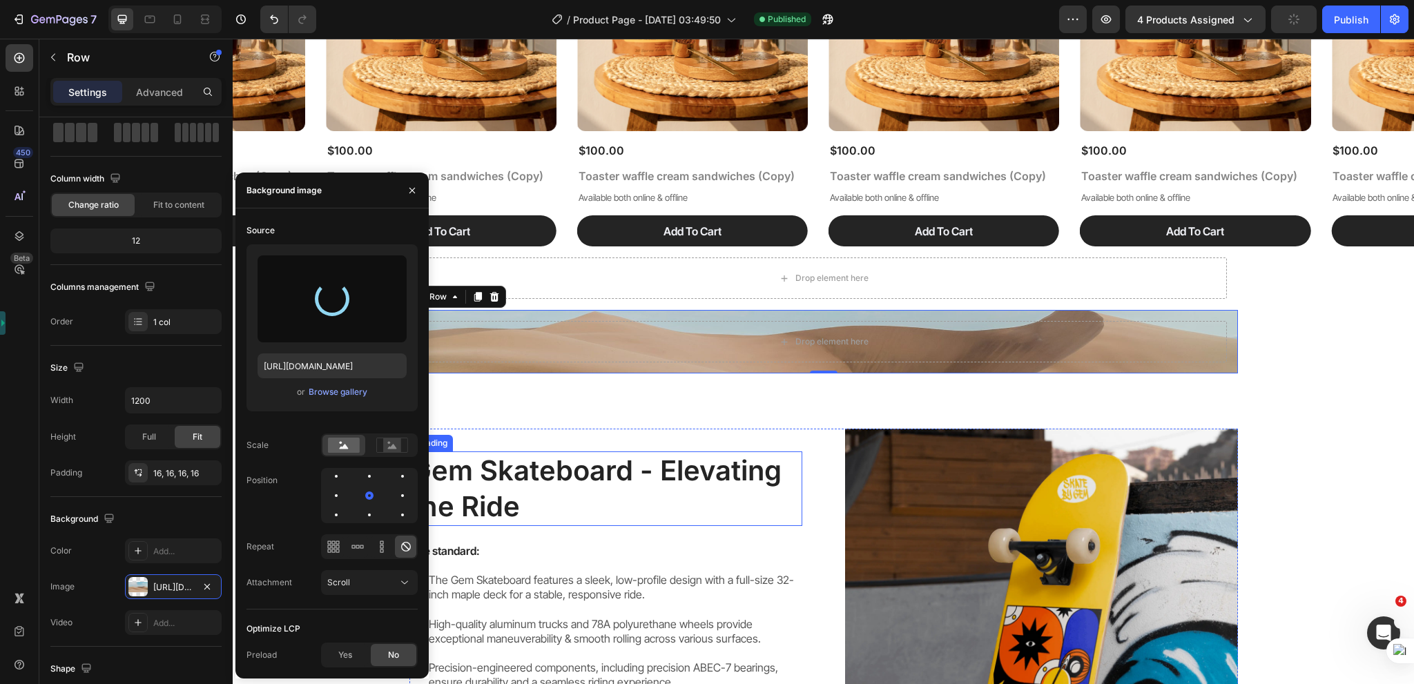
scroll to position [1105, 0]
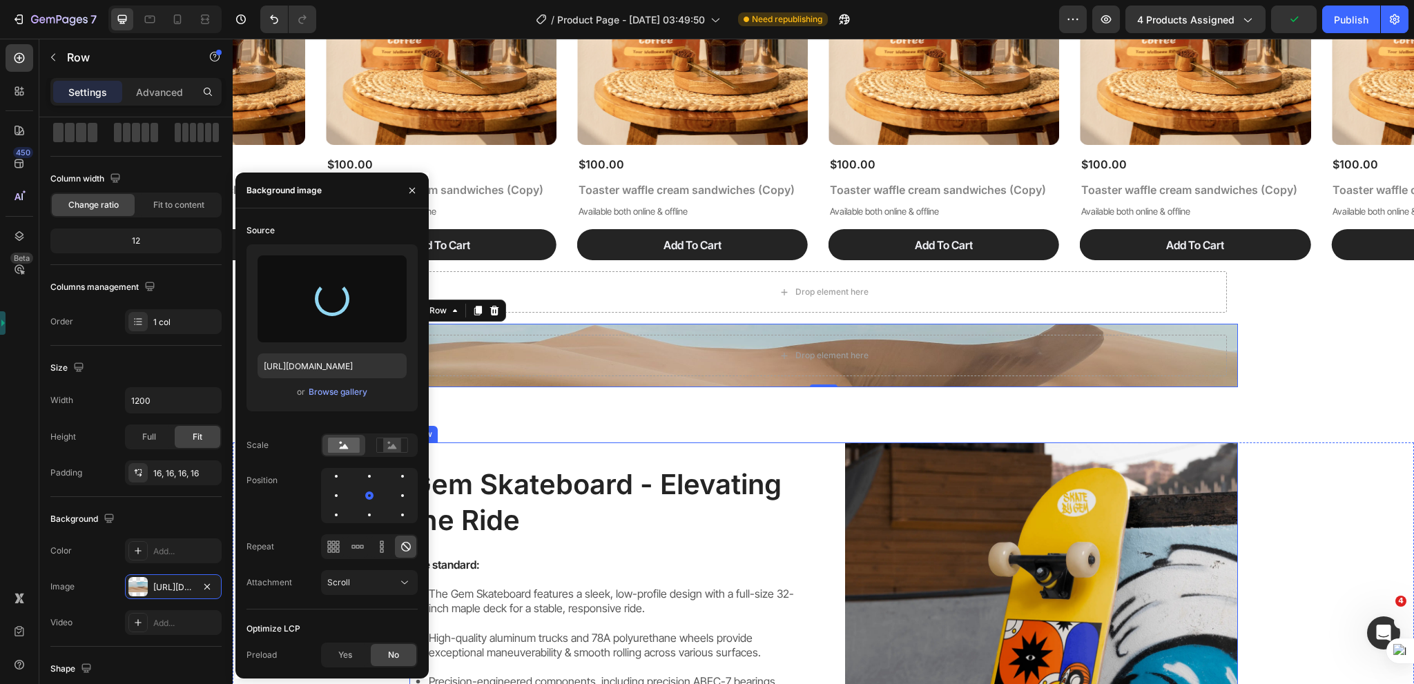
type input "[URL][DOMAIN_NAME]"
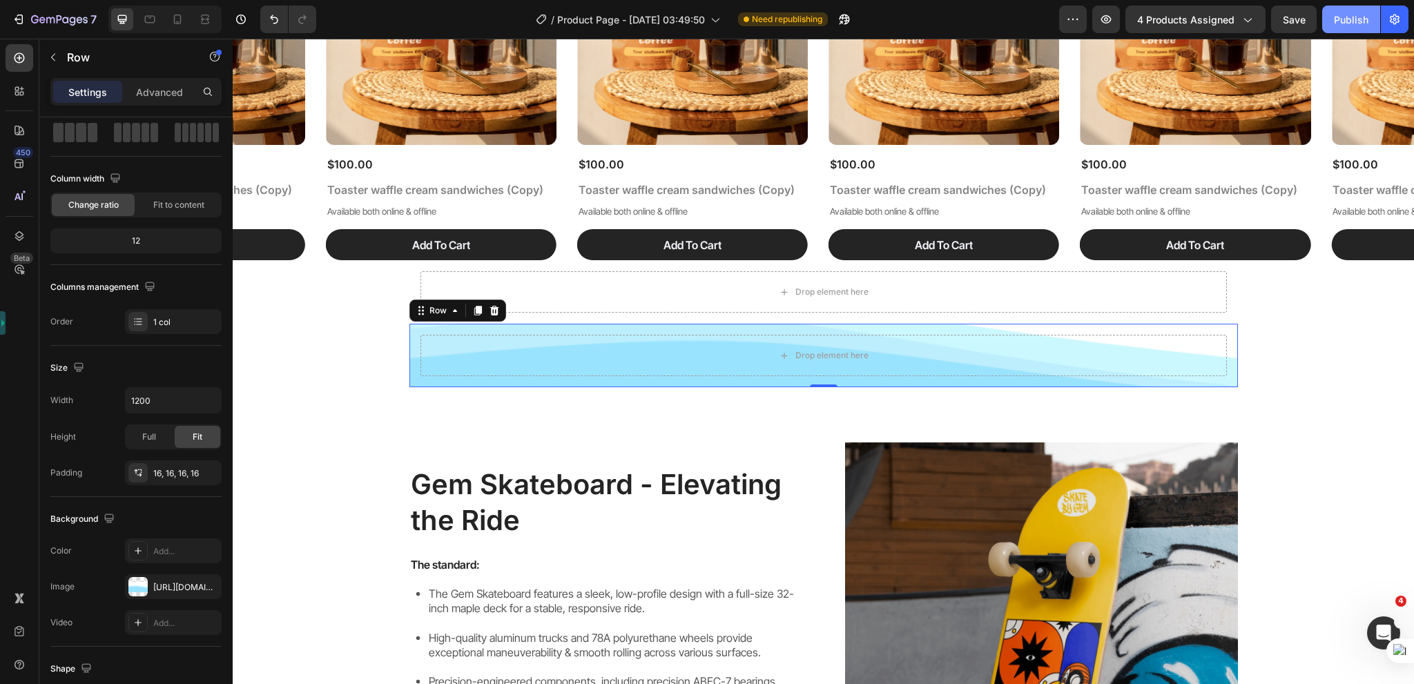
click at [1347, 17] on div "Publish" at bounding box center [1351, 19] width 35 height 14
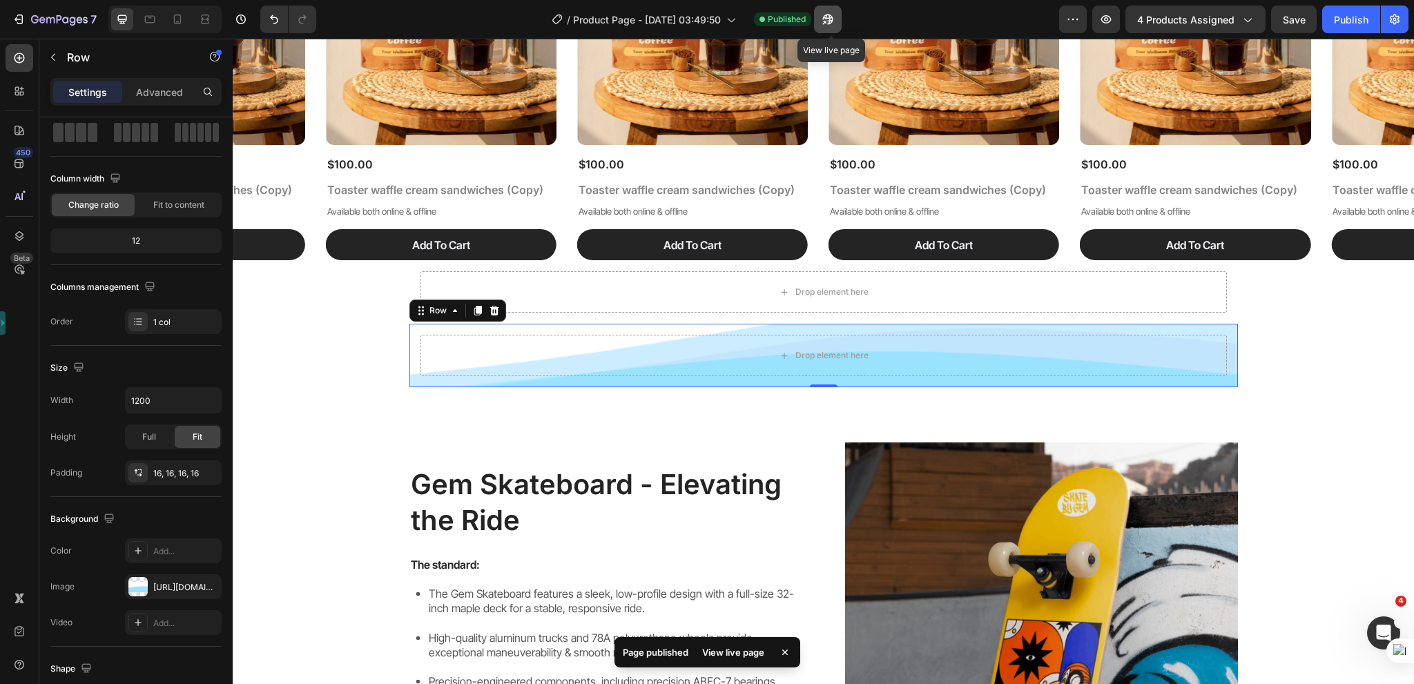
click at [833, 20] on icon "button" at bounding box center [828, 19] width 10 height 10
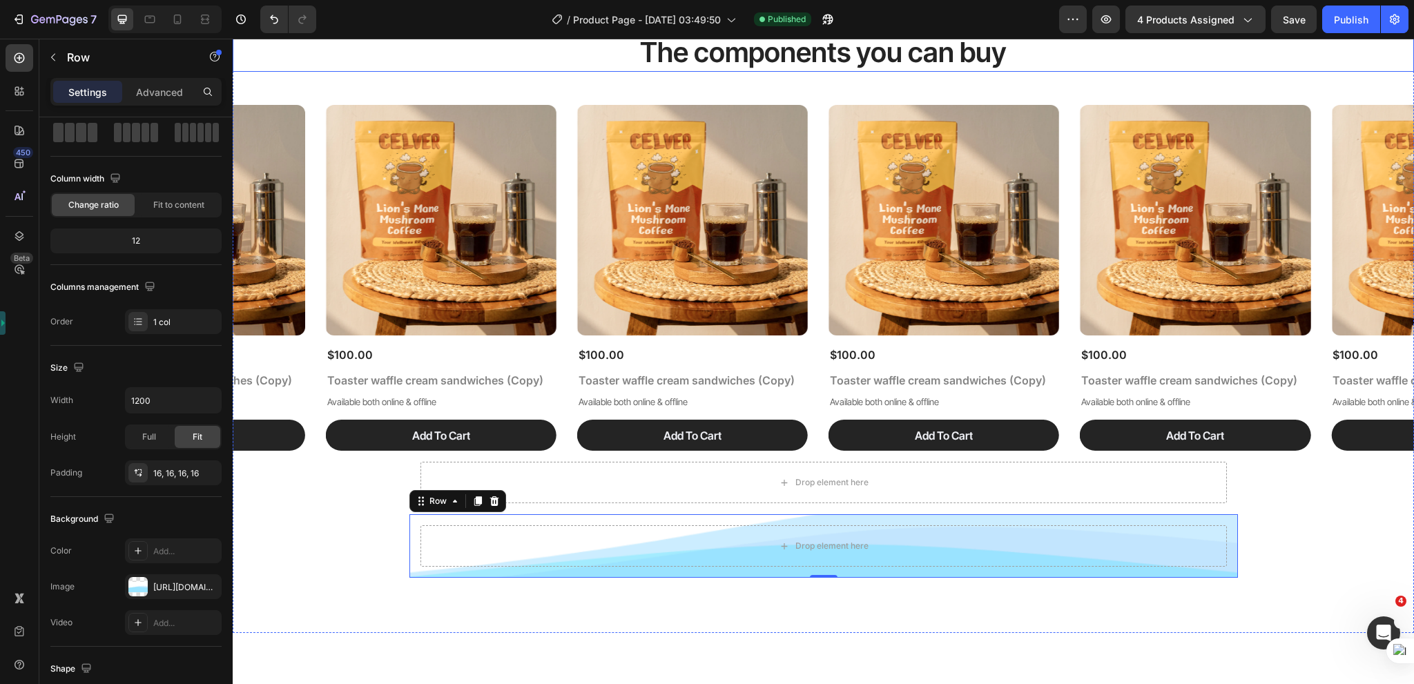
scroll to position [276, 0]
